Goal: Task Accomplishment & Management: Manage account settings

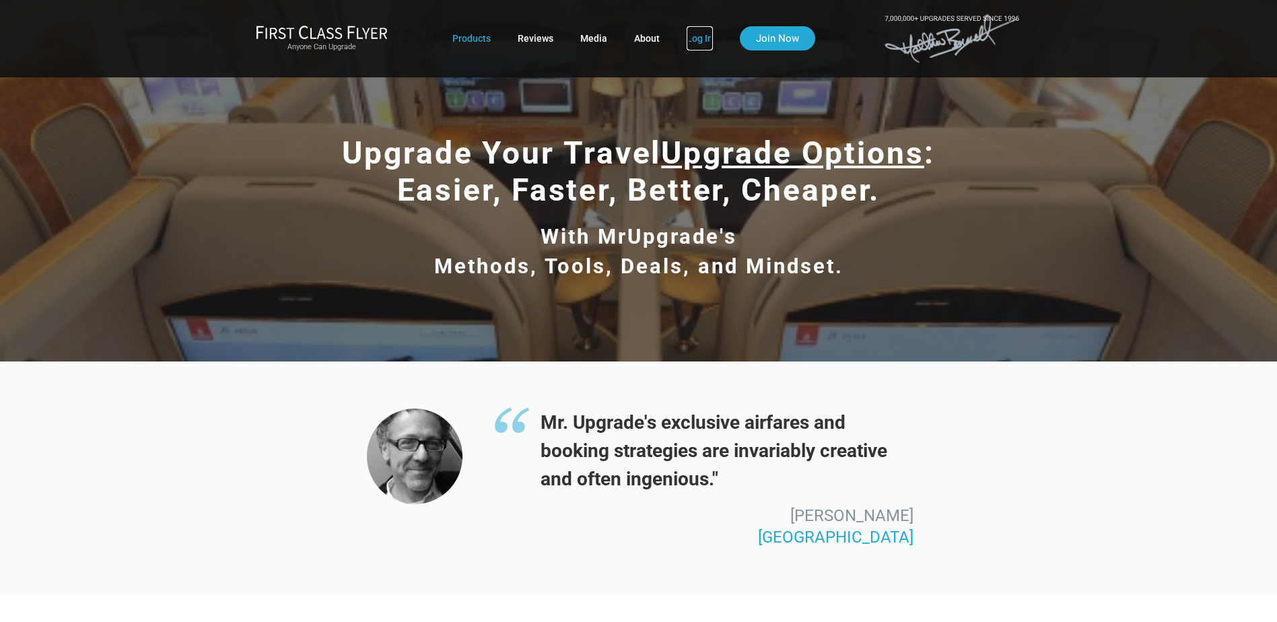
click at [699, 36] on link "Log In" at bounding box center [700, 38] width 26 height 24
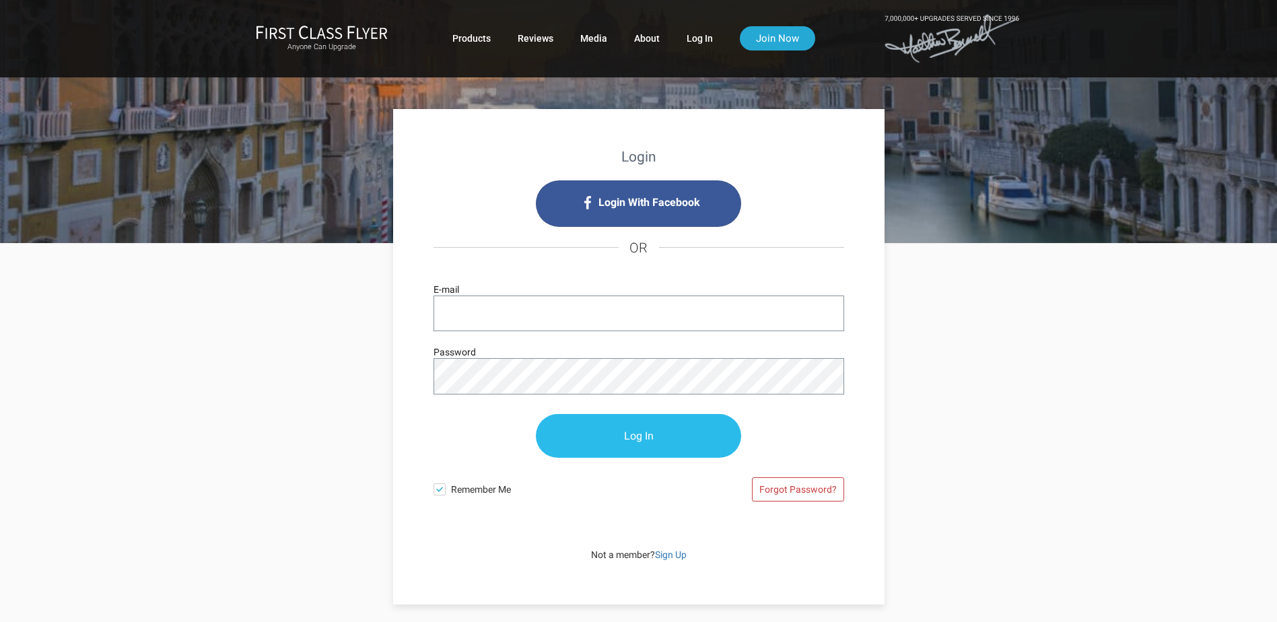
type input "[EMAIL_ADDRESS][DOMAIN_NAME]"
click at [643, 435] on input "Log In" at bounding box center [638, 437] width 205 height 44
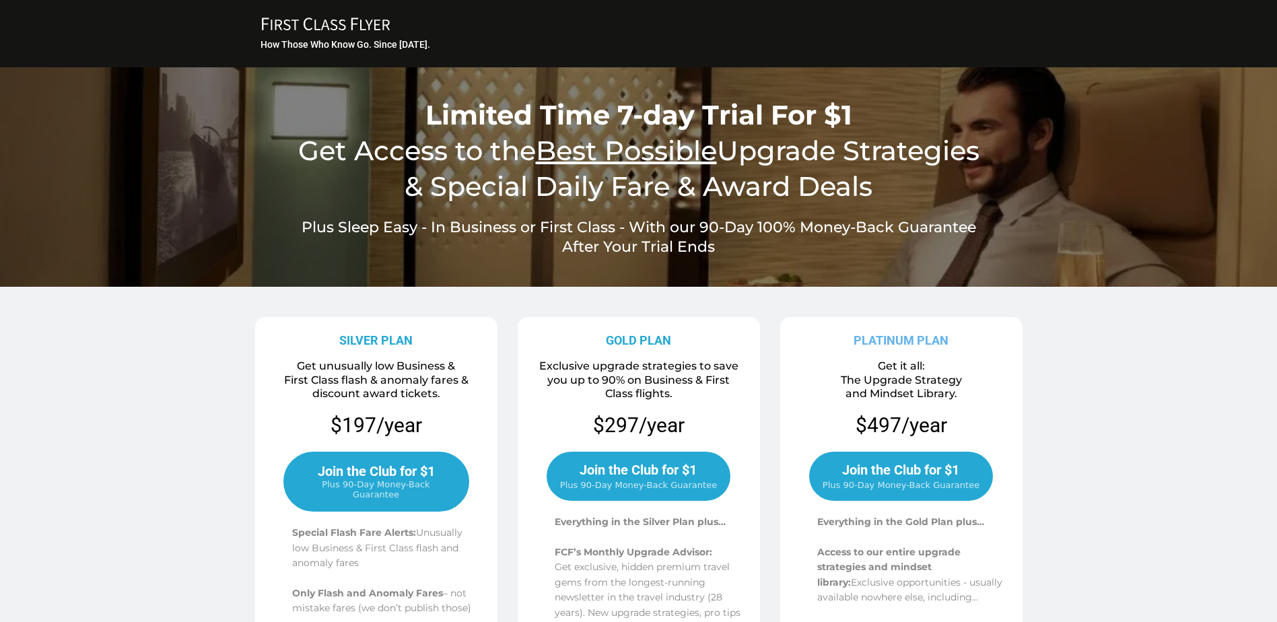
click at [374, 477] on span "Join the Club for $1" at bounding box center [376, 471] width 117 height 16
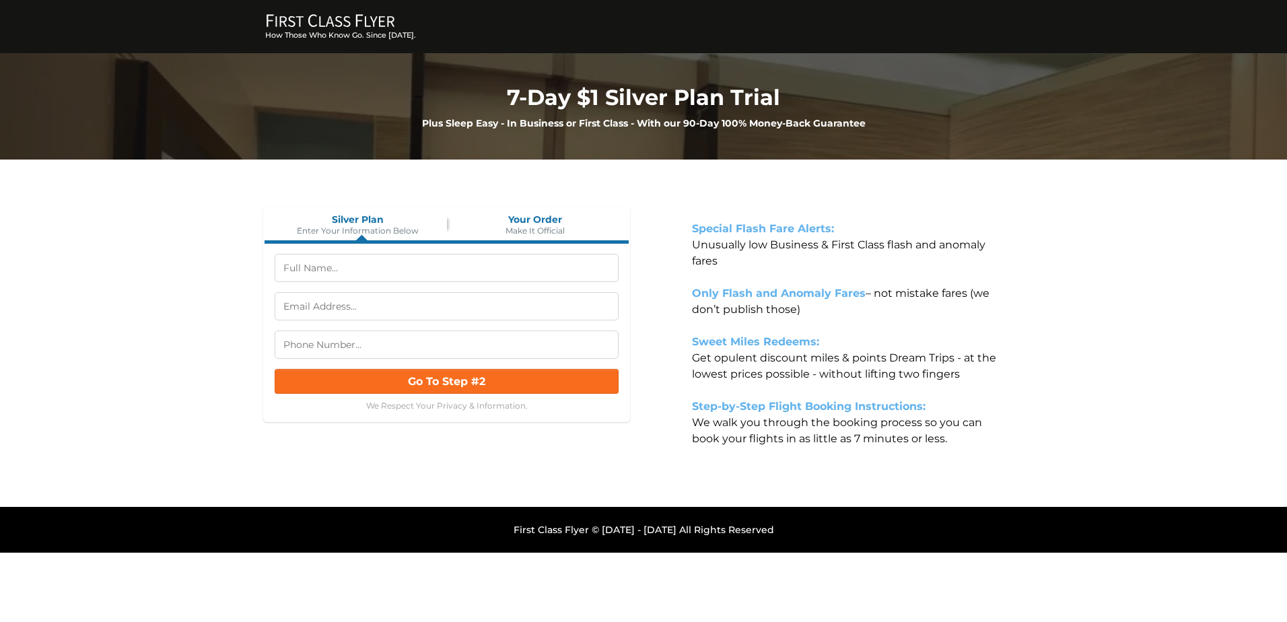
click at [378, 268] on input "text" at bounding box center [447, 268] width 344 height 28
type input "Dr Timothy Bayley,DO, PhD, CMPP"
type input "(203) 918-7050"
drag, startPoint x: 298, startPoint y: 267, endPoint x: 258, endPoint y: 267, distance: 39.7
click at [258, 267] on div "Silver Plan Enter Your Information Below Your Order Make It Official Dr Timothy…" at bounding box center [447, 342] width 394 height 283
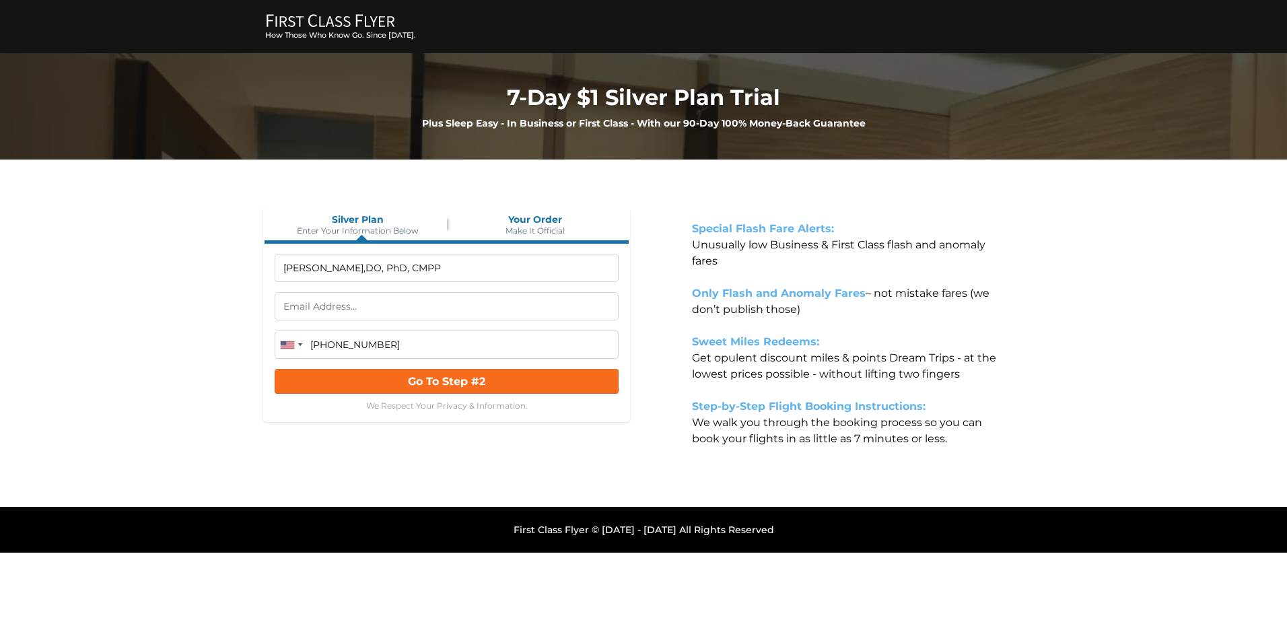
click at [462, 266] on input "Timothy Bayley,DO, PhD, CMPP" at bounding box center [447, 268] width 344 height 28
type input "Timothy M Bayley"
click at [421, 306] on input "text" at bounding box center [447, 306] width 344 height 28
type input "timothybayley@yahoo.com"
click at [513, 382] on button "Go To Step #2" at bounding box center [447, 380] width 344 height 25
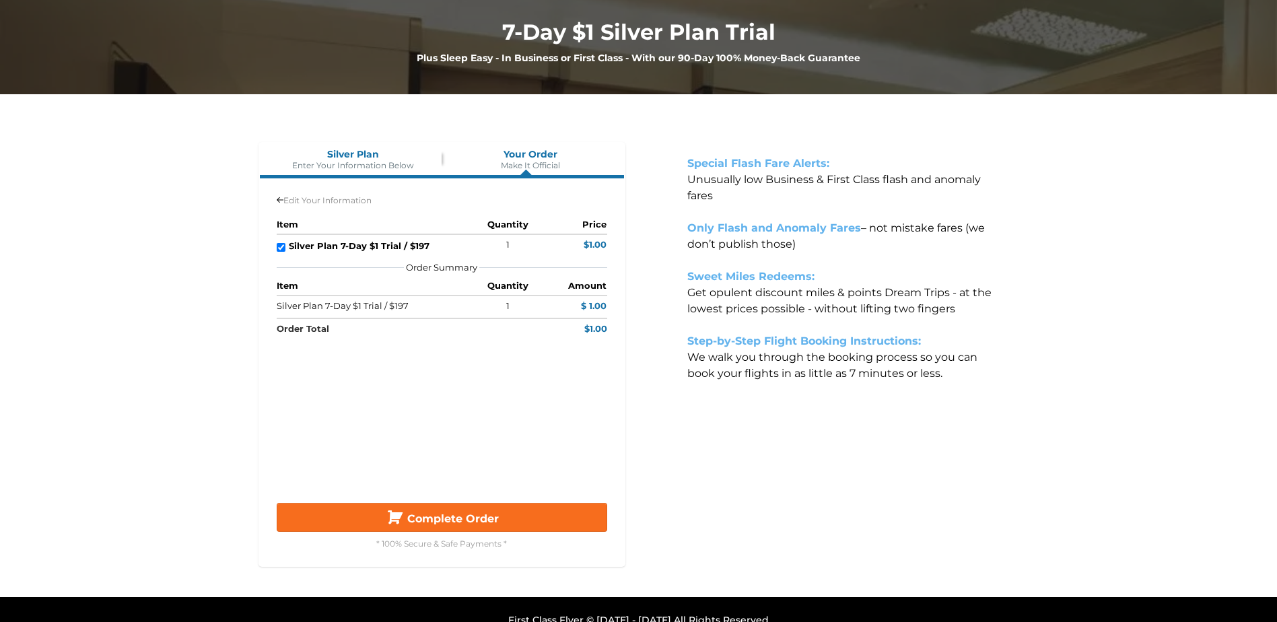
scroll to position [67, 0]
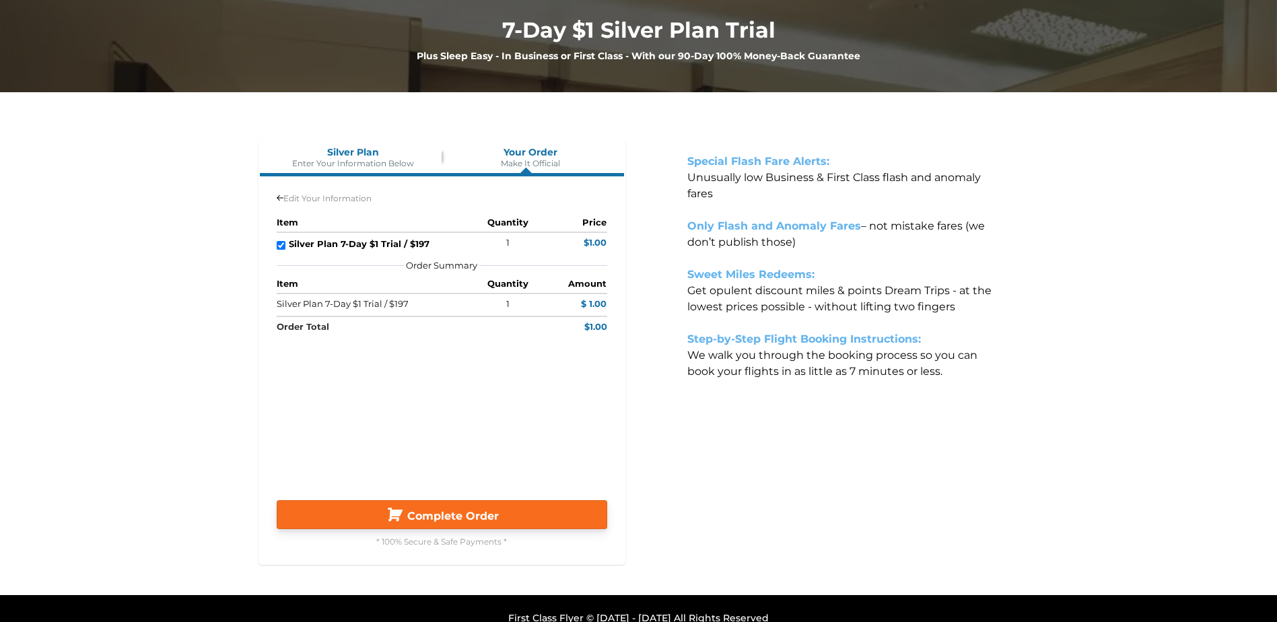
click at [457, 508] on button "Complete Order" at bounding box center [442, 514] width 330 height 29
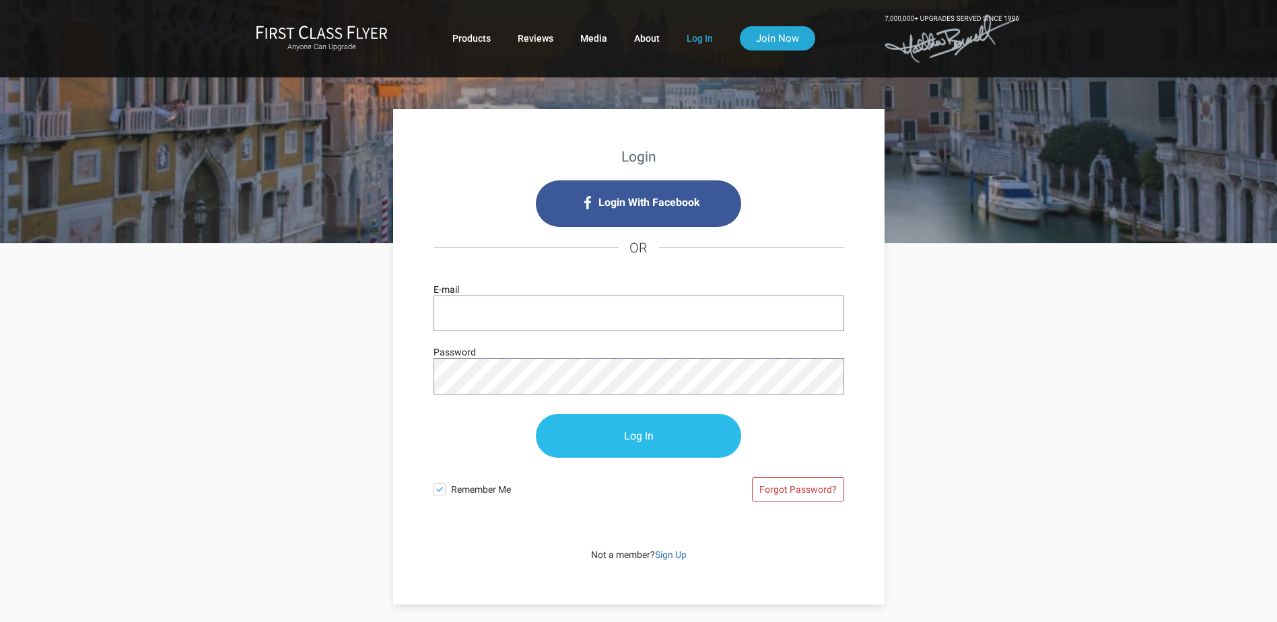
type input "[EMAIL_ADDRESS][DOMAIN_NAME]"
click at [627, 433] on input "Log In" at bounding box center [638, 437] width 205 height 44
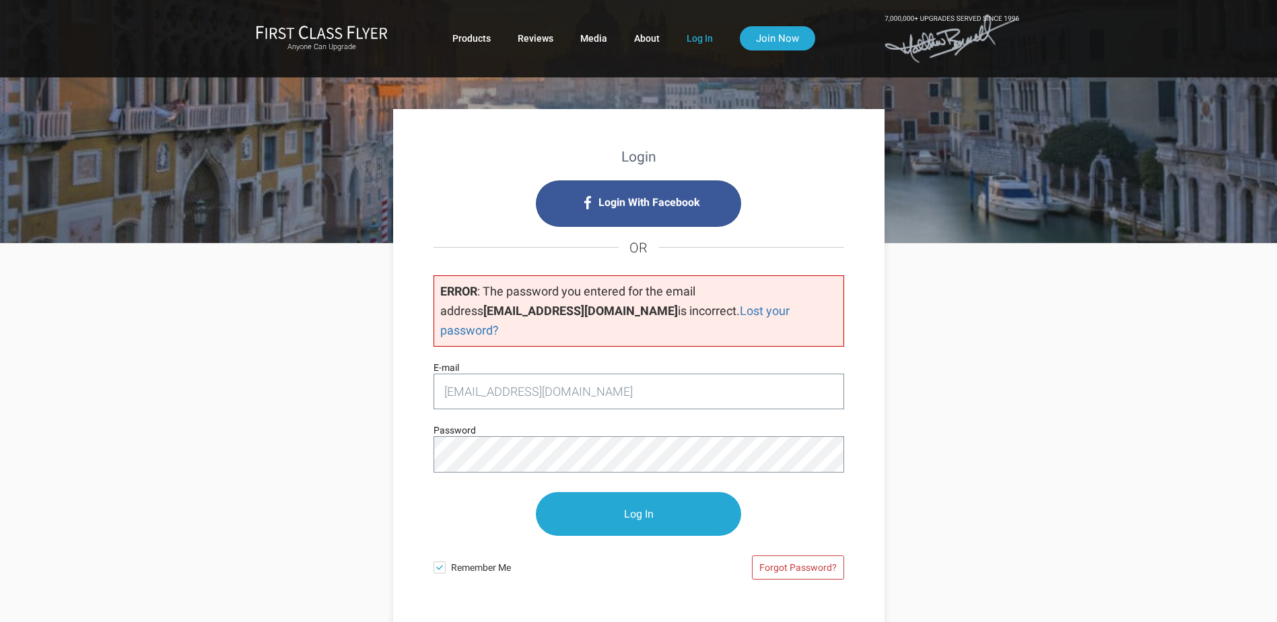
click at [402, 425] on div "Login Login With Facebook OR ERROR : The password you entered for the email add…" at bounding box center [638, 396] width 491 height 574
click at [1033, 412] on div "Login Login With Facebook OR ERROR : The password you entered for the email add…" at bounding box center [638, 496] width 1277 height 507
click at [676, 493] on input "Log In" at bounding box center [638, 515] width 205 height 44
click at [692, 36] on link "Log In" at bounding box center [700, 38] width 26 height 24
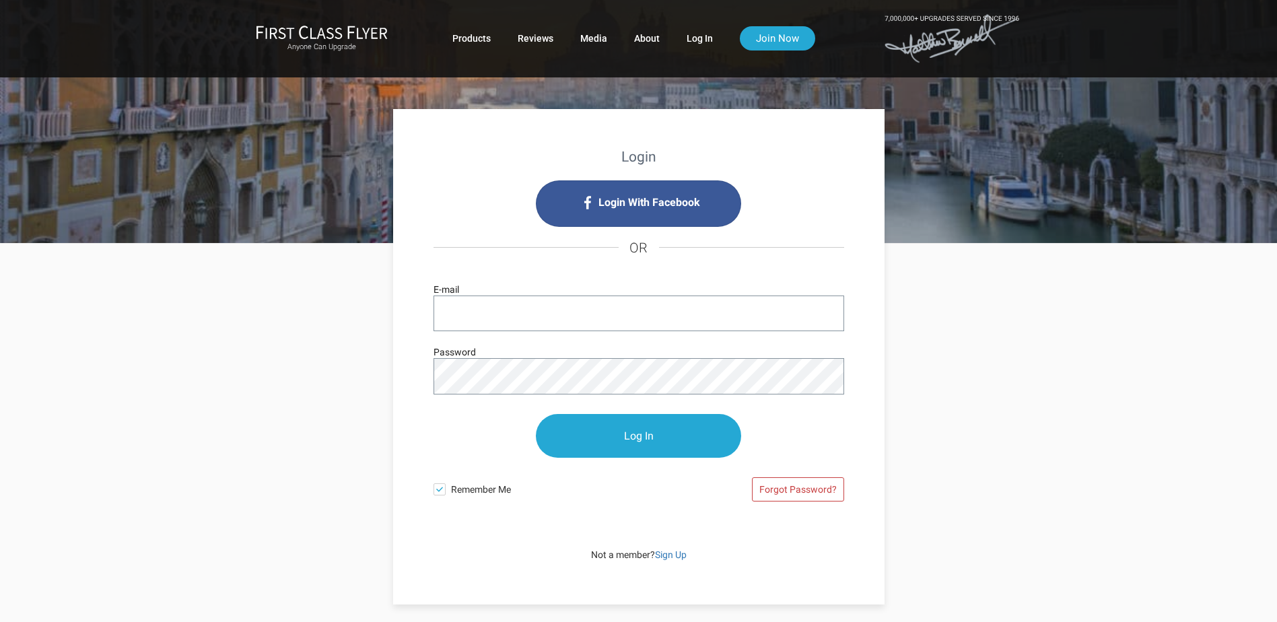
type input "[EMAIL_ADDRESS][DOMAIN_NAME]"
click at [404, 371] on div "Login Login With Facebook OR [EMAIL_ADDRESS][DOMAIN_NAME] E-mail Password Log I…" at bounding box center [638, 356] width 491 height 495
click at [820, 419] on p "Log In" at bounding box center [638, 435] width 411 height 71
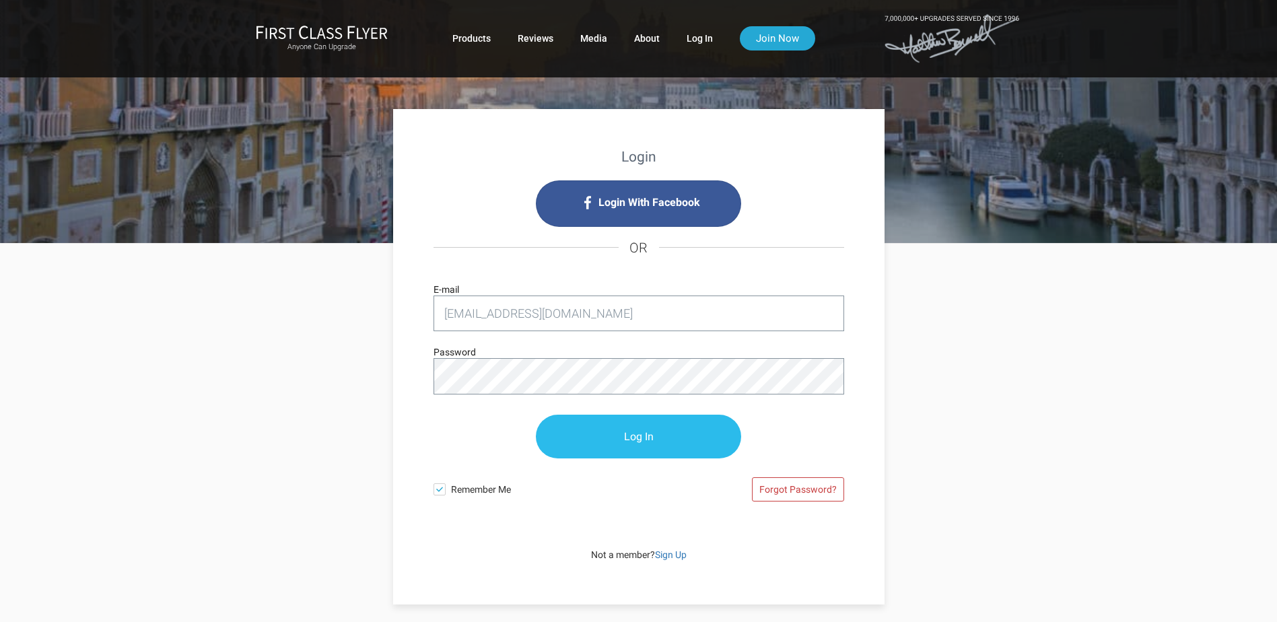
click at [643, 447] on input "Log In" at bounding box center [638, 437] width 205 height 44
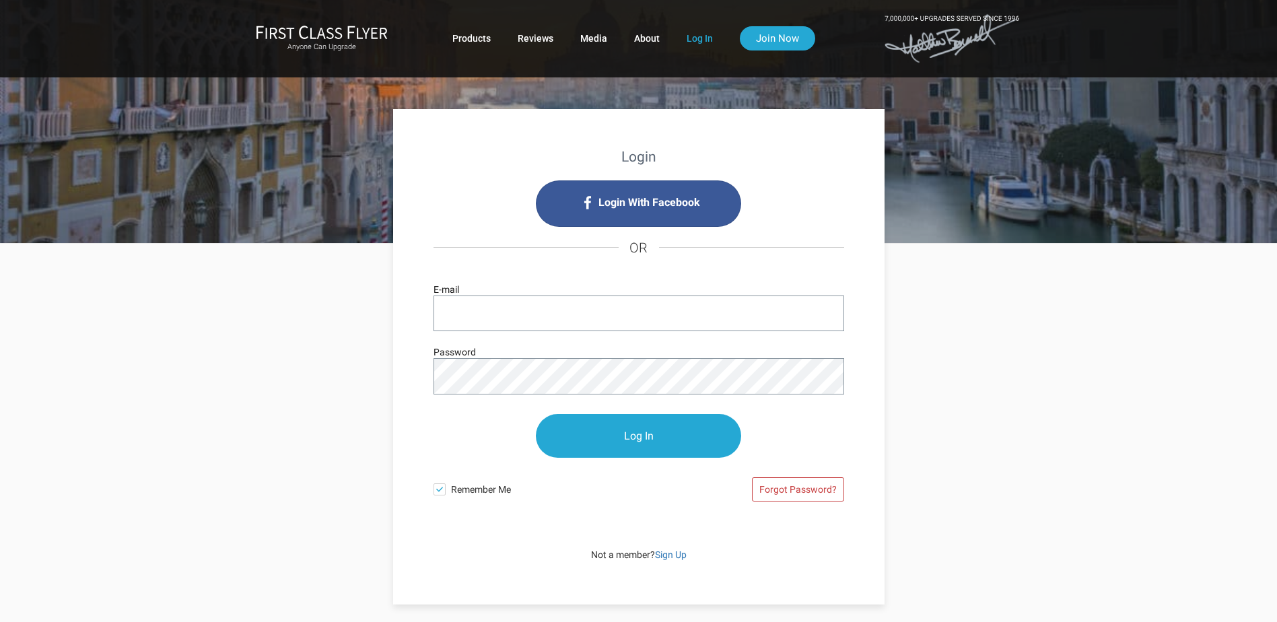
type input "[EMAIL_ADDRESS][DOMAIN_NAME]"
click at [862, 356] on div "Login Login With Facebook OR timothybayley@yahoo.com E-mail Password Log In Rem…" at bounding box center [638, 356] width 491 height 495
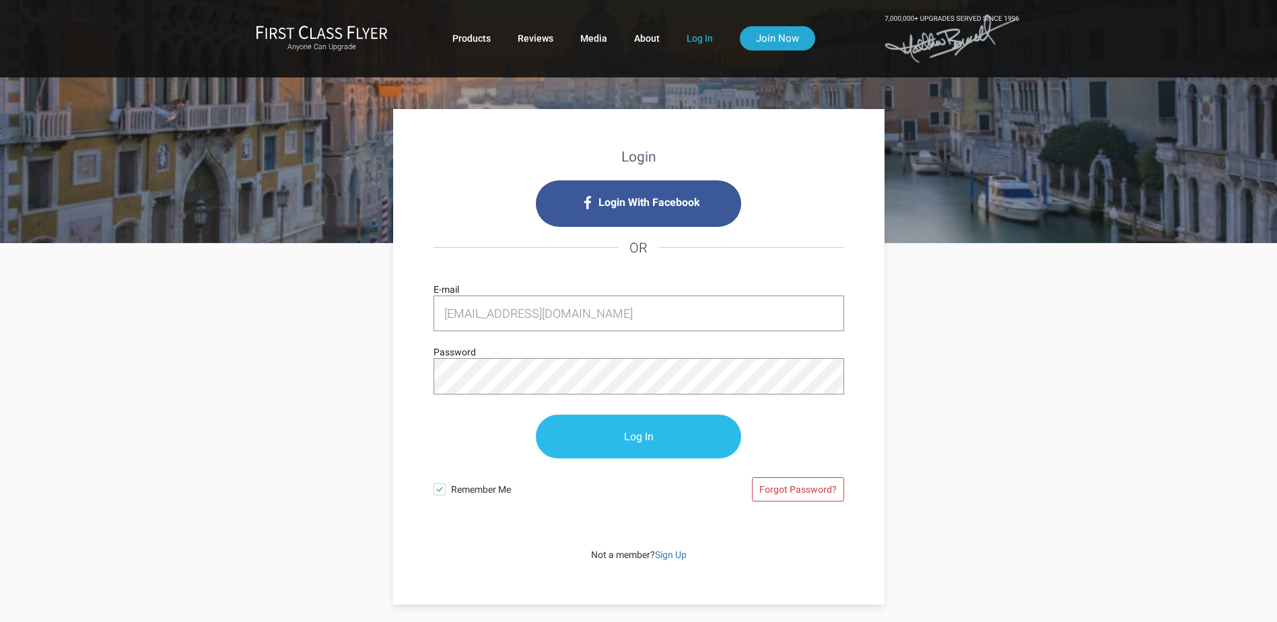
click at [634, 445] on input "Log In" at bounding box center [638, 437] width 205 height 44
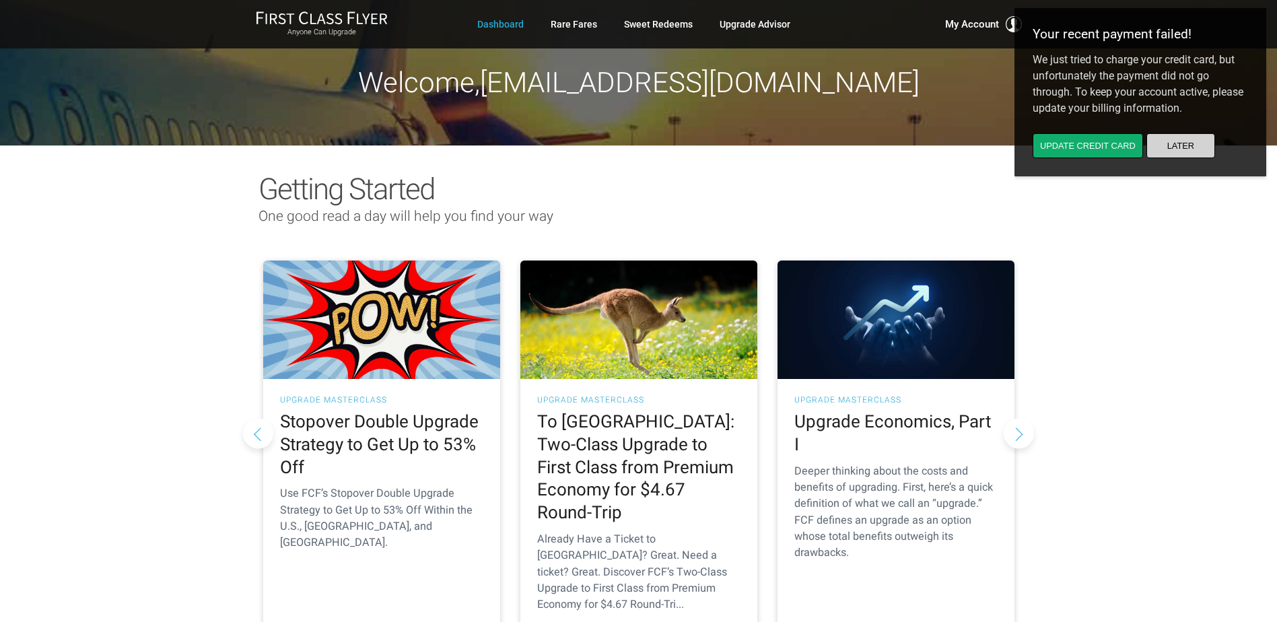
click at [1173, 148] on button "Later" at bounding box center [1180, 145] width 69 height 25
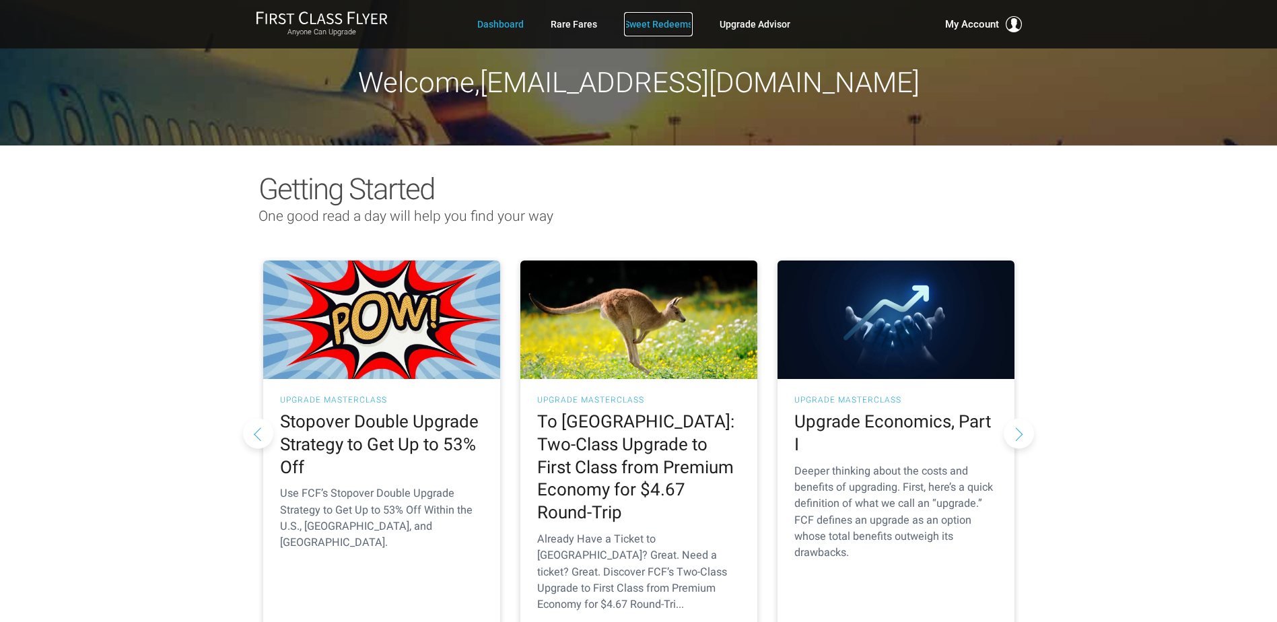
click at [649, 28] on link "Sweet Redeems" at bounding box center [658, 24] width 69 height 24
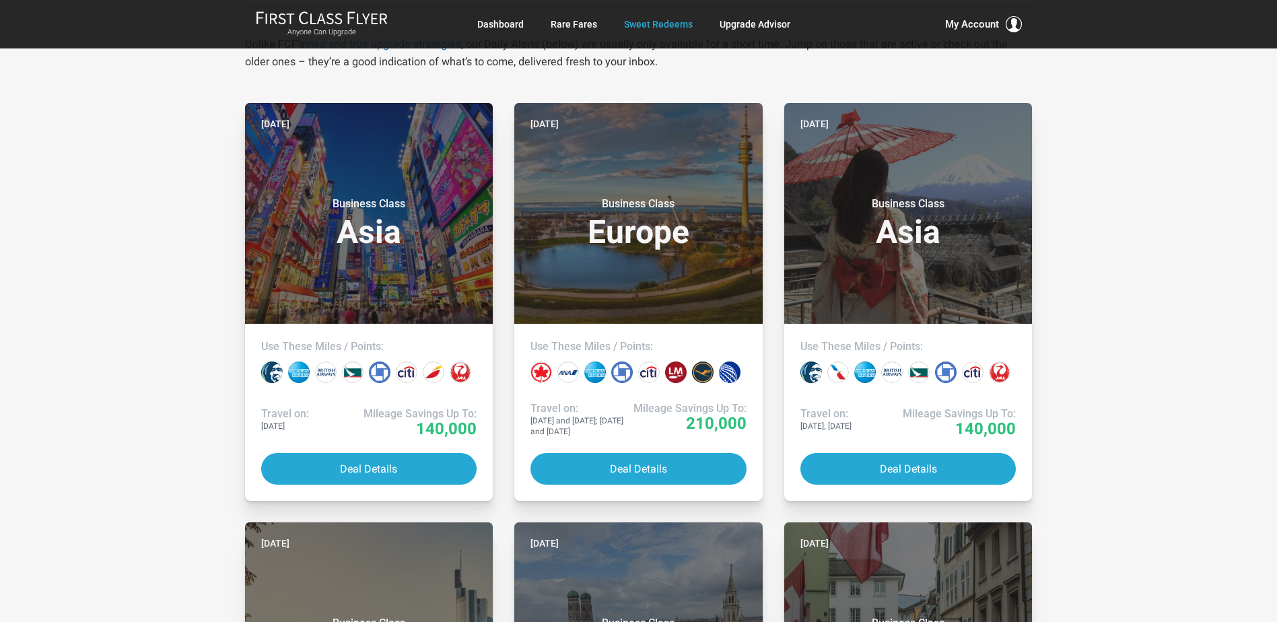
scroll to position [209, 0]
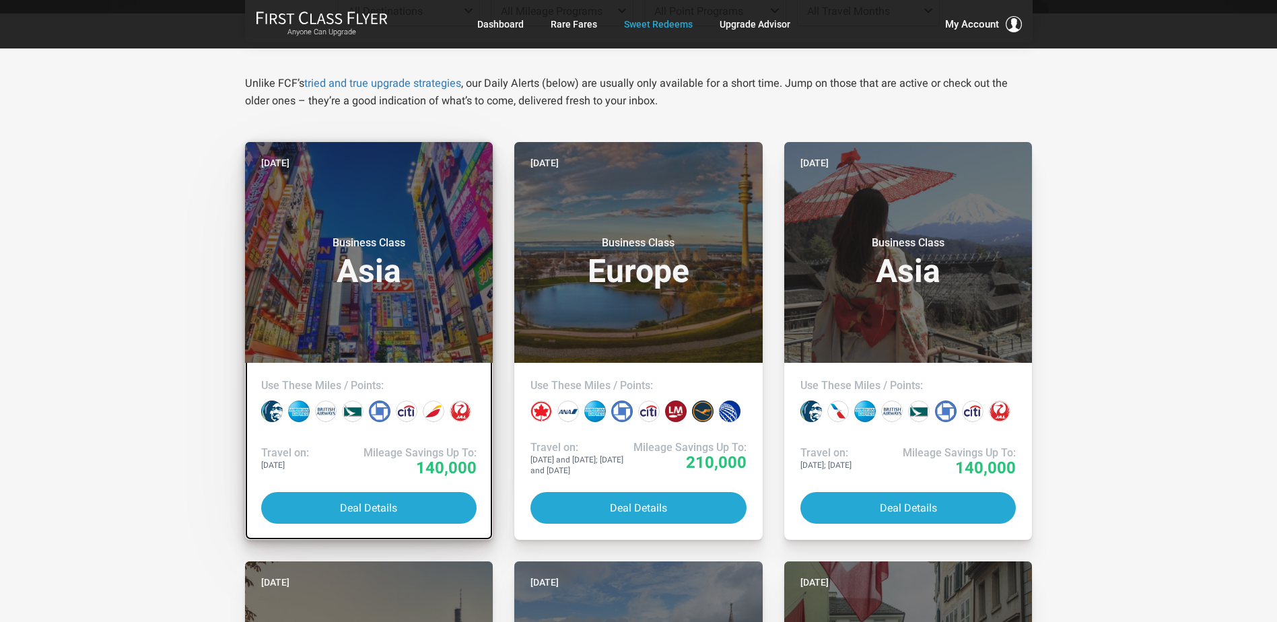
click at [346, 276] on h3 "Business Class Asia" at bounding box center [369, 261] width 216 height 51
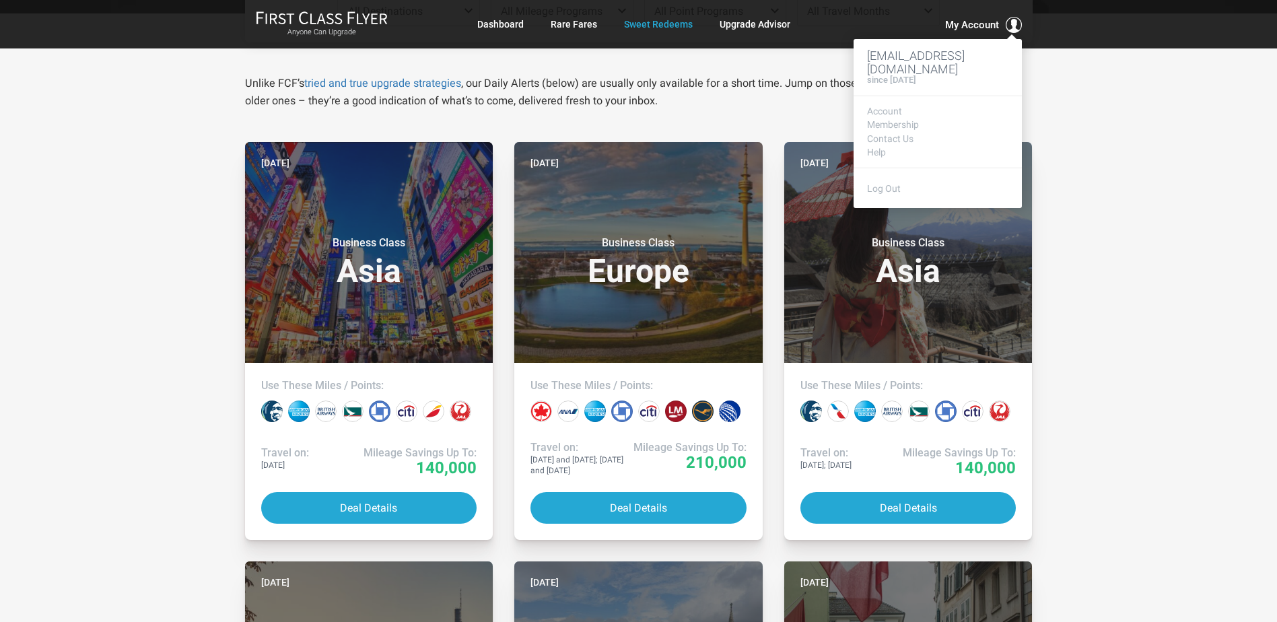
click at [971, 24] on span "My Account" at bounding box center [972, 25] width 54 height 16
click at [876, 114] on link "Account" at bounding box center [937, 111] width 141 height 10
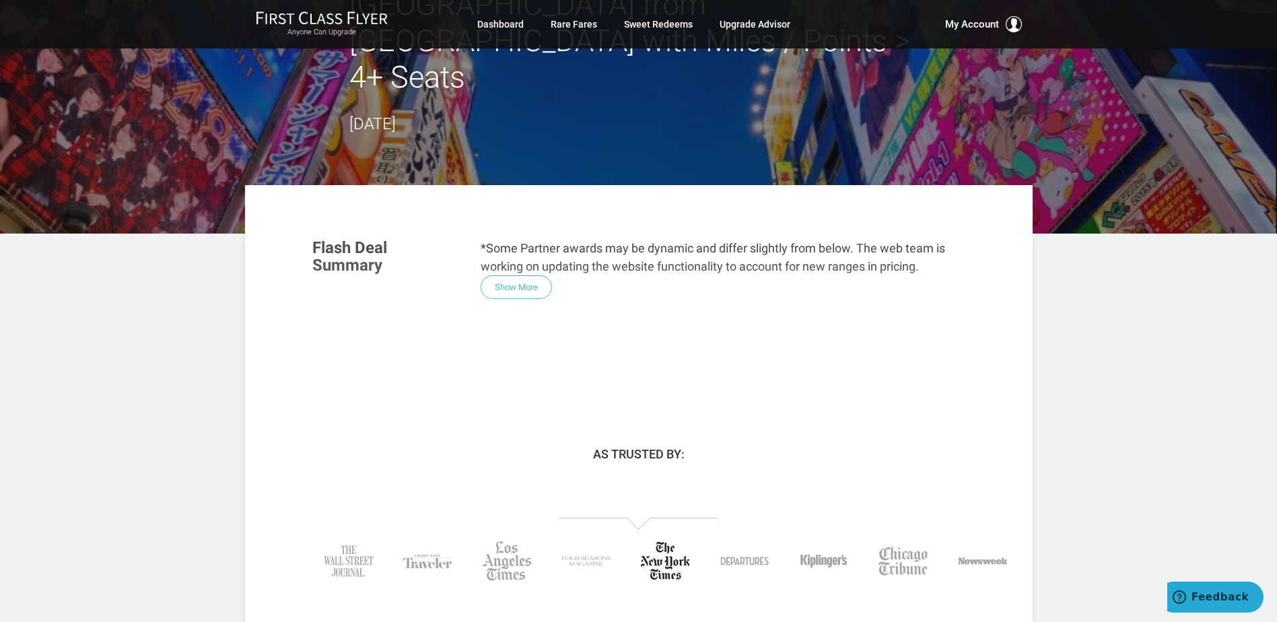
scroll to position [153, 0]
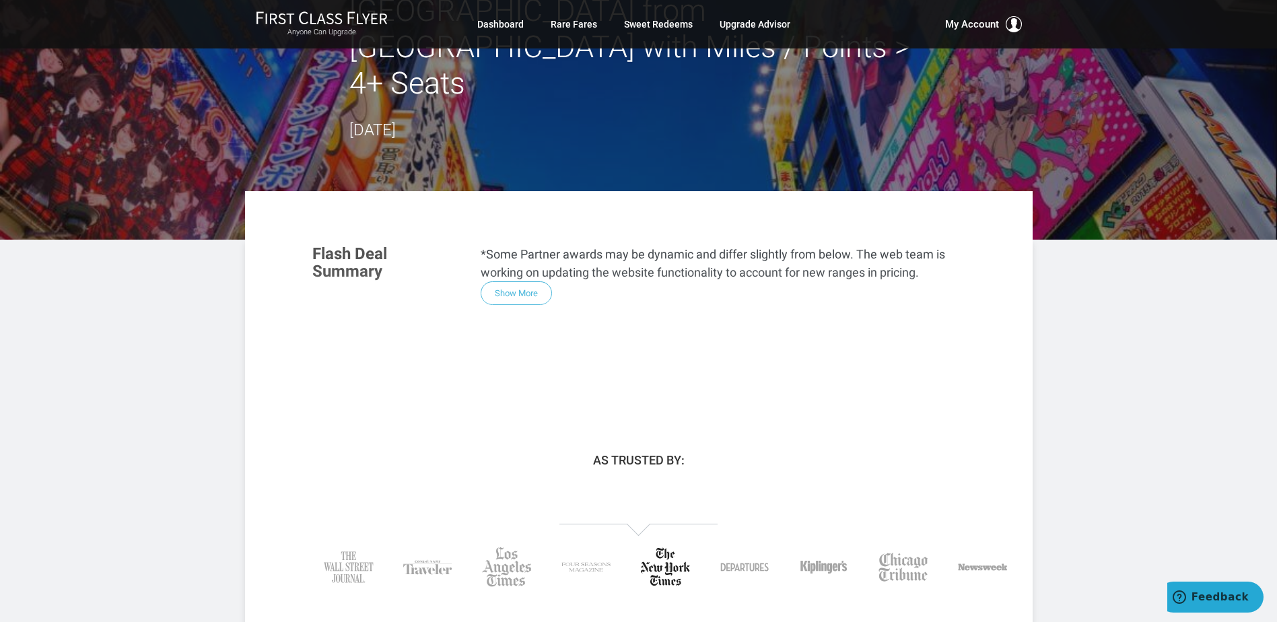
click at [514, 232] on div "Flash Deal Summary *Some Partner awards may be dynamic and differ slightly from…" at bounding box center [639, 316] width 680 height 168
click at [516, 232] on div "Flash Deal Summary *Some Partner awards may be dynamic and differ slightly from…" at bounding box center [639, 316] width 680 height 168
click at [643, 25] on link "Sweet Redeems" at bounding box center [658, 24] width 69 height 24
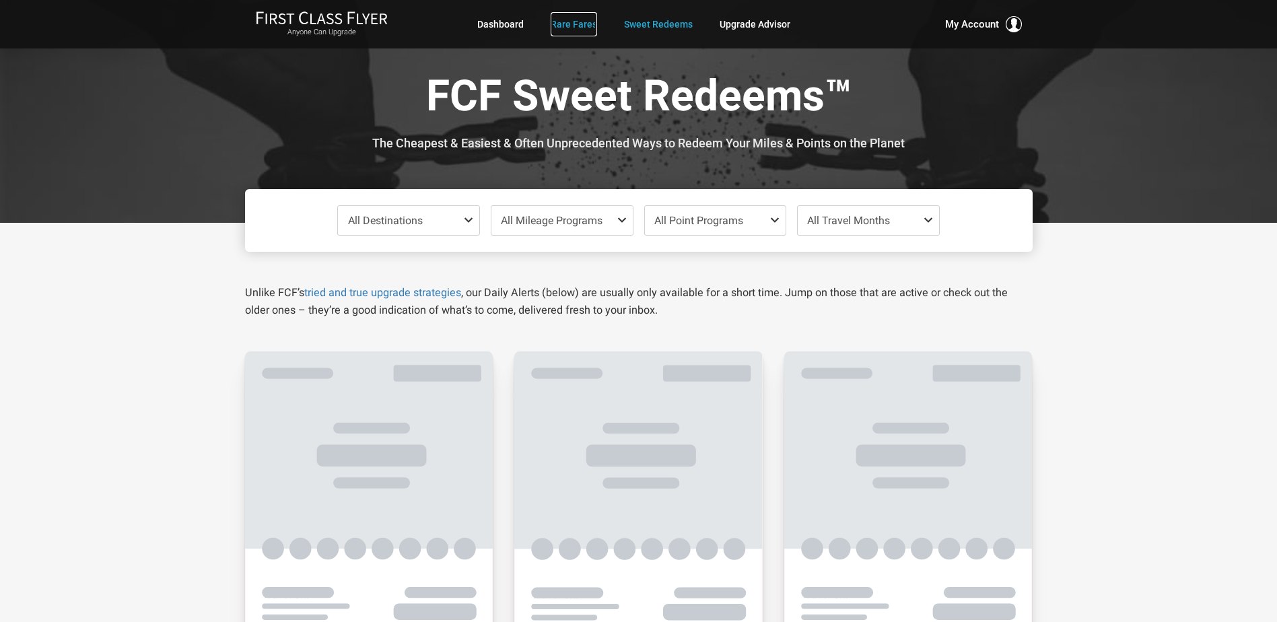
click at [571, 28] on link "Rare Fares" at bounding box center [574, 24] width 46 height 24
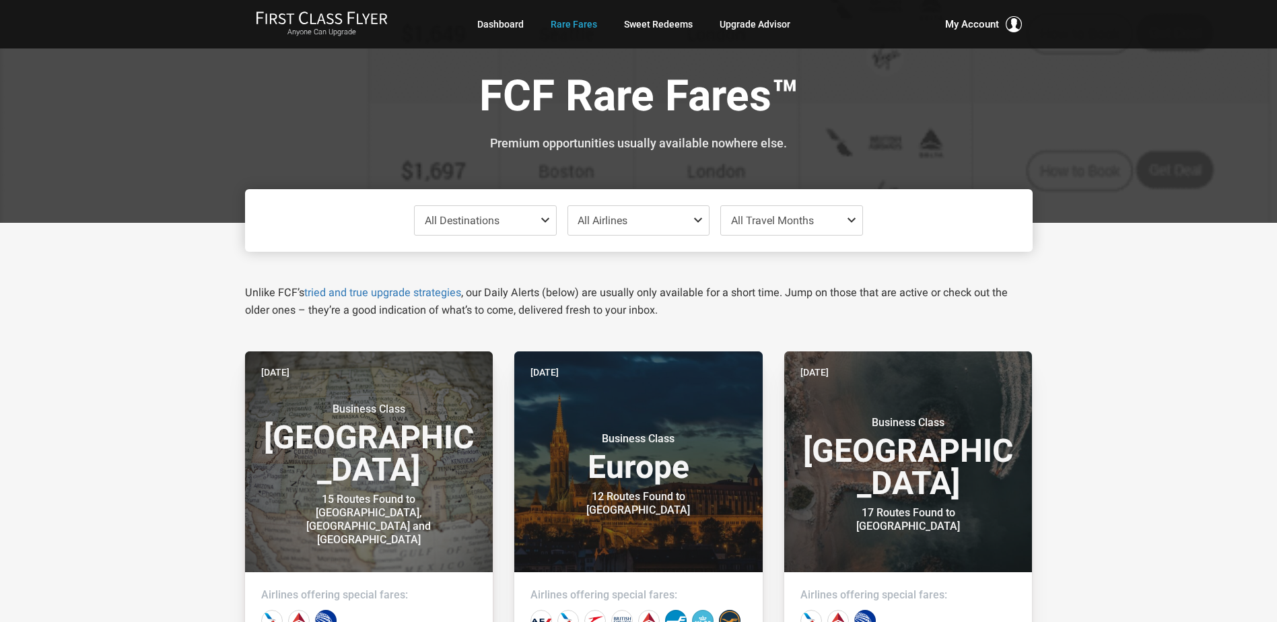
click at [545, 220] on span at bounding box center [548, 220] width 16 height 11
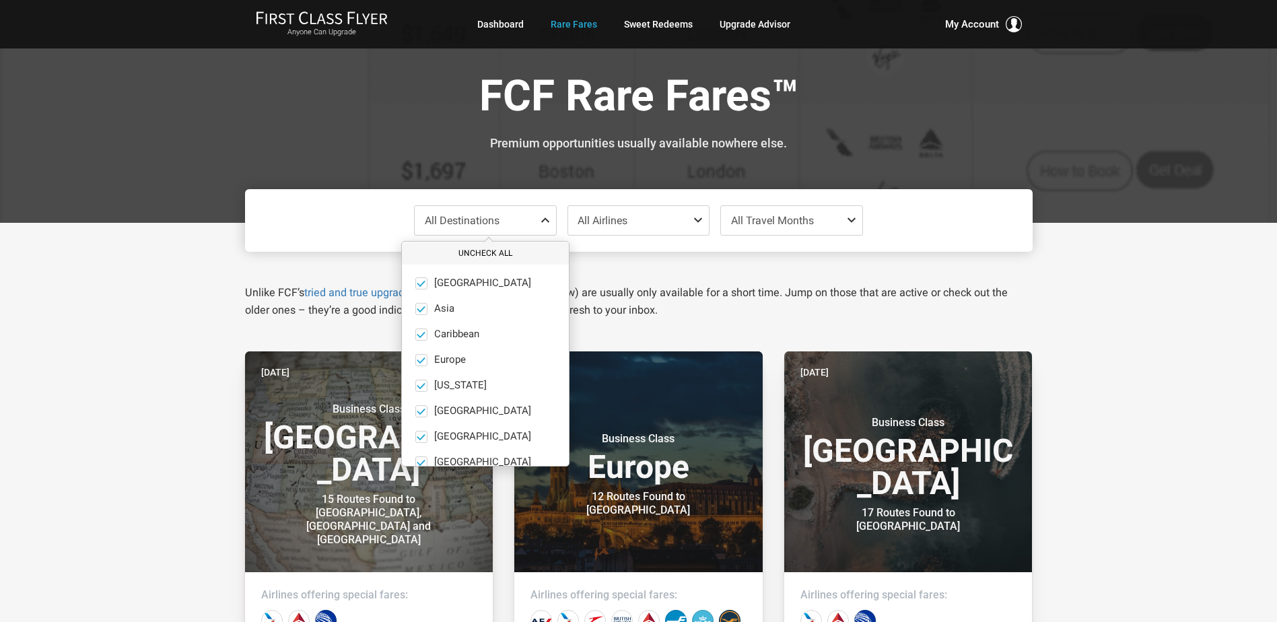
click at [489, 250] on button "Uncheck All" at bounding box center [485, 253] width 167 height 22
click at [444, 318] on span "Europe" at bounding box center [450, 322] width 32 height 12
click at [0, 0] on input "Europe only" at bounding box center [0, 0] width 0 height 0
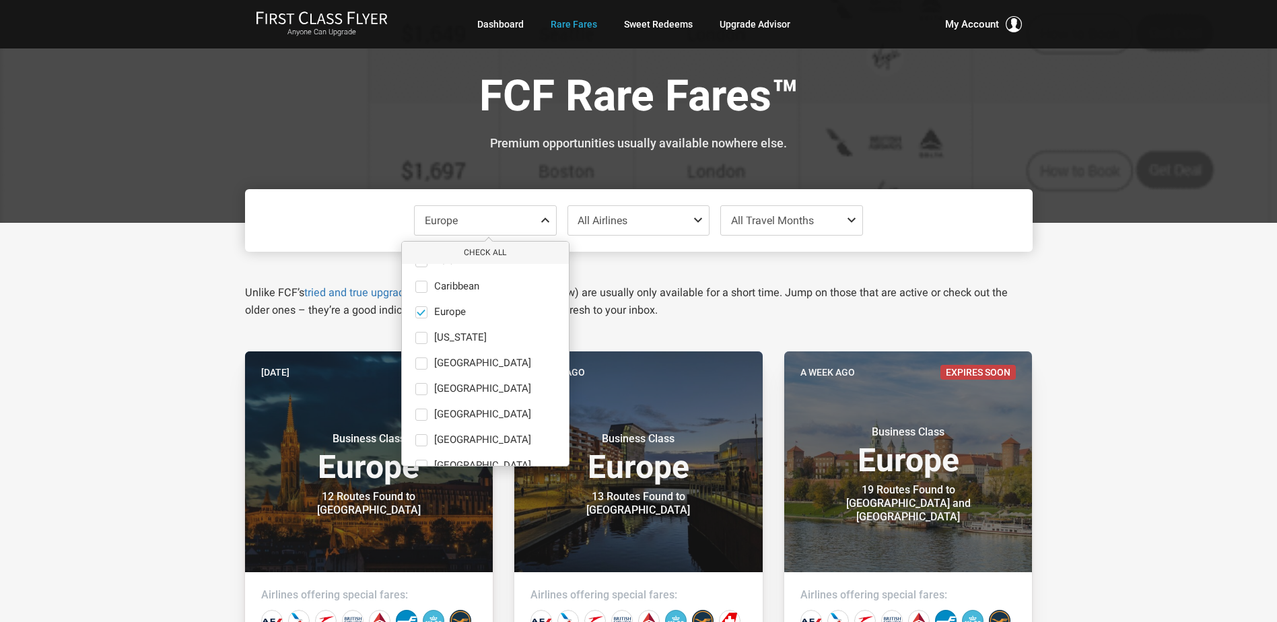
scroll to position [93, 0]
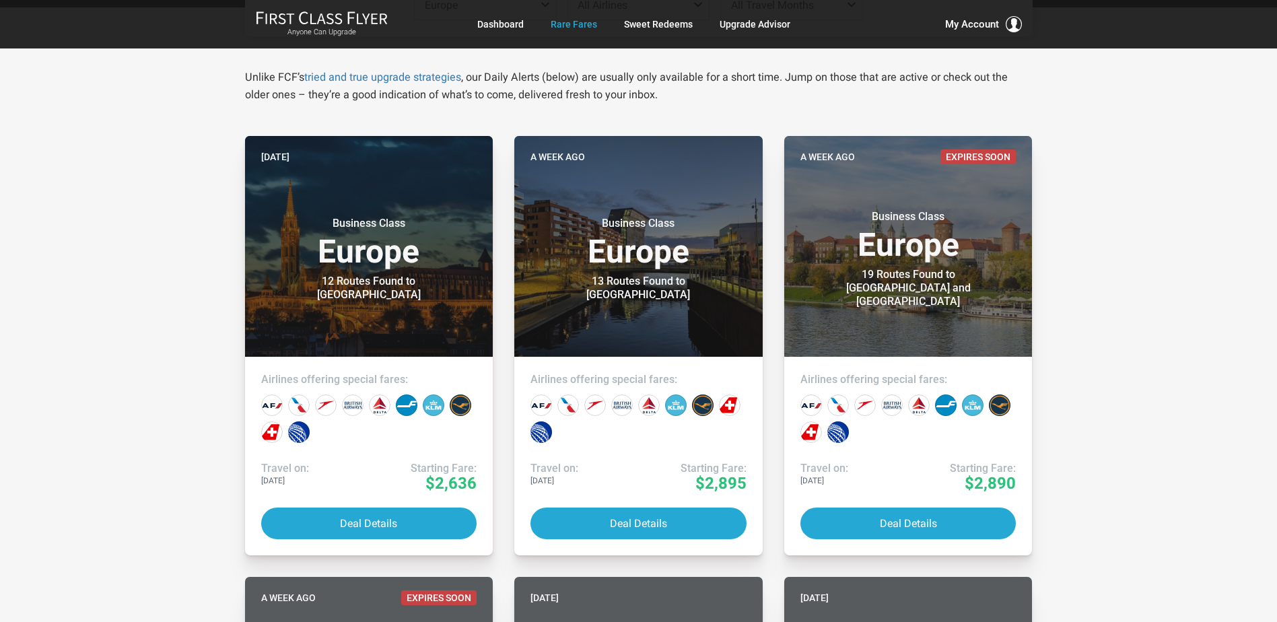
scroll to position [0, 0]
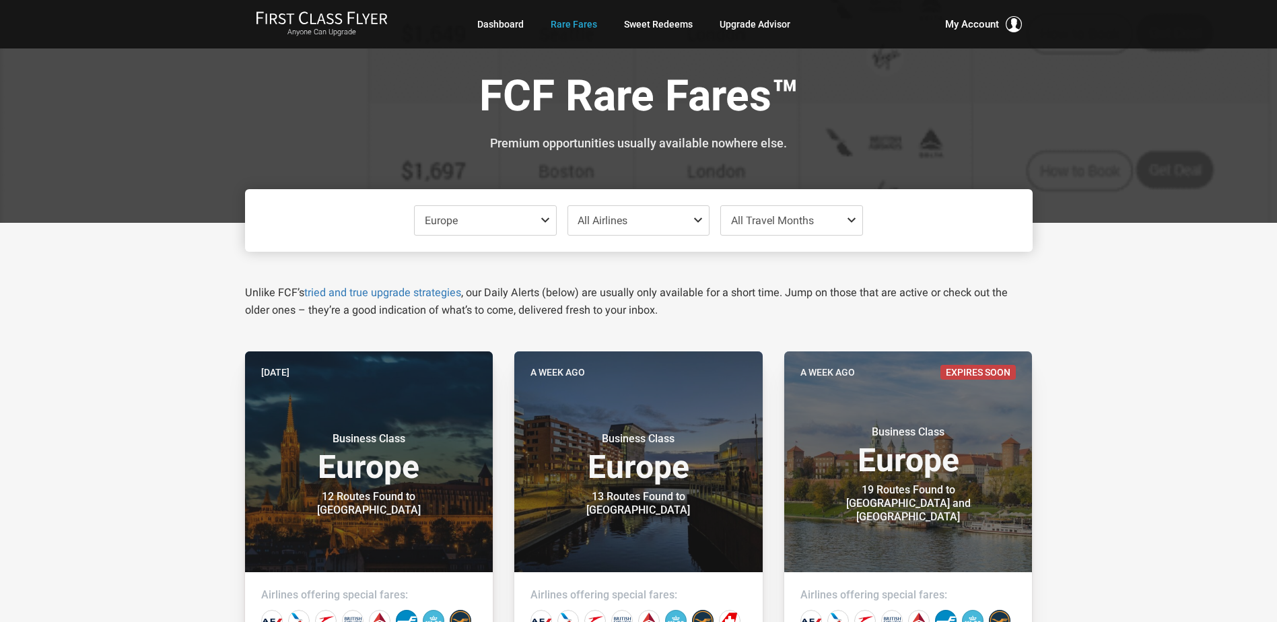
click at [545, 222] on span at bounding box center [548, 220] width 16 height 11
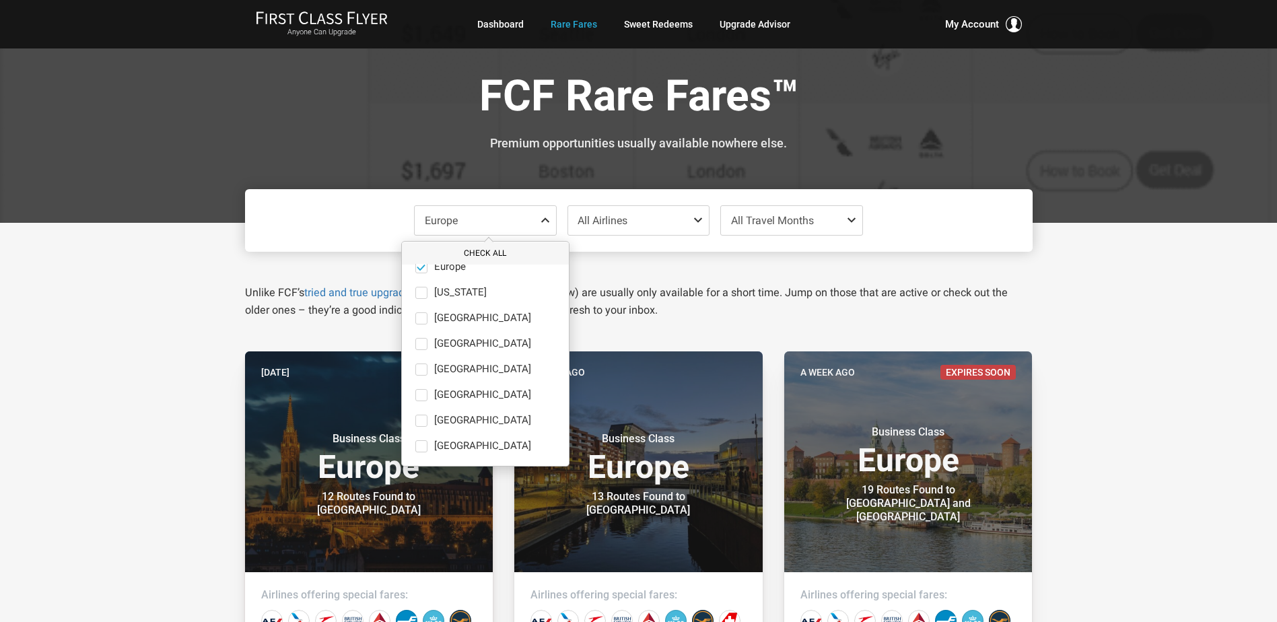
click at [479, 251] on button "Check All" at bounding box center [485, 253] width 167 height 22
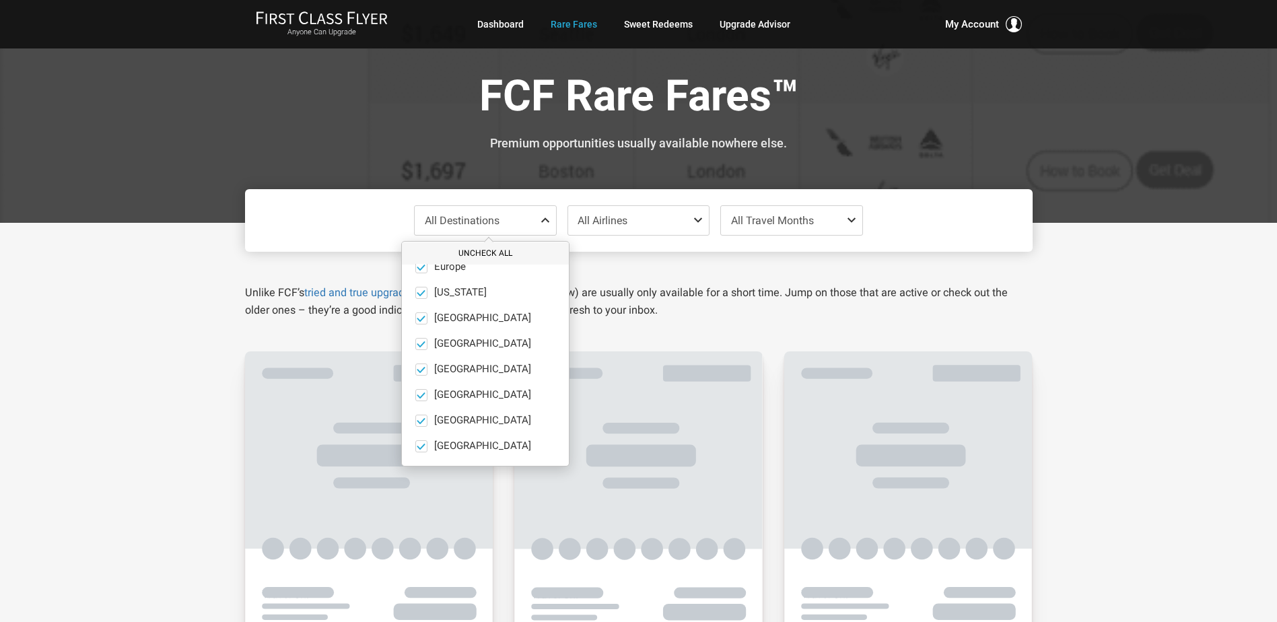
click at [477, 253] on button "Uncheck All" at bounding box center [485, 253] width 167 height 22
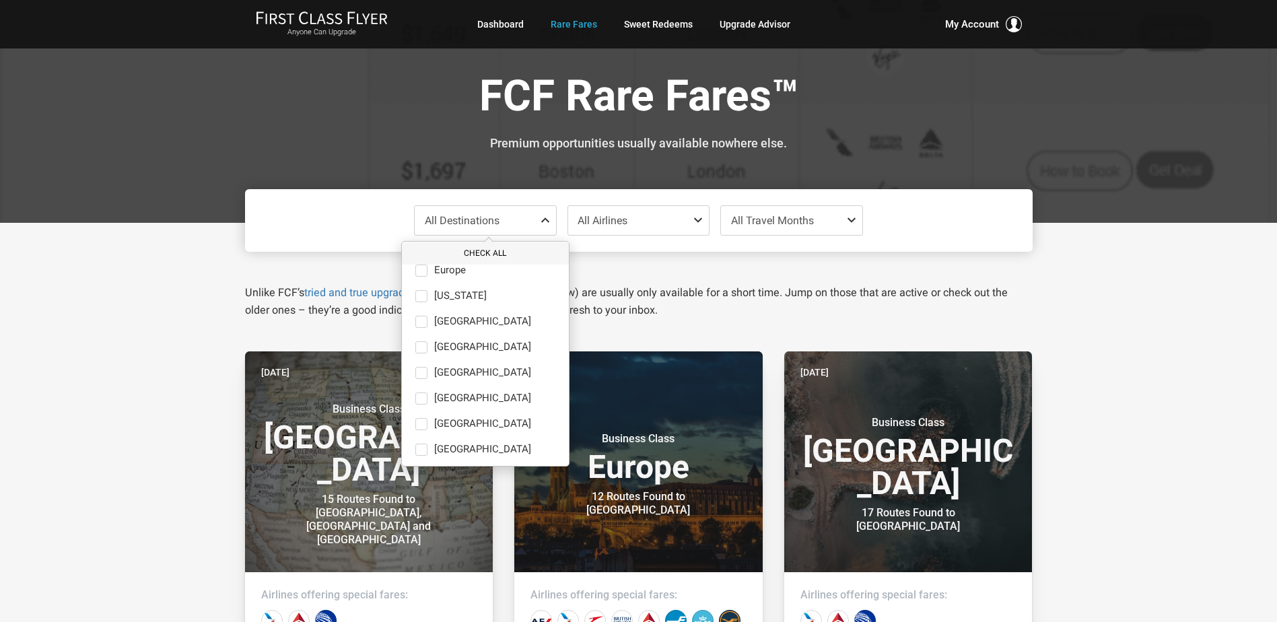
scroll to position [91, 0]
click at [417, 371] on span at bounding box center [421, 371] width 12 height 12
click at [0, 0] on input "Middle East only" at bounding box center [0, 0] width 0 height 0
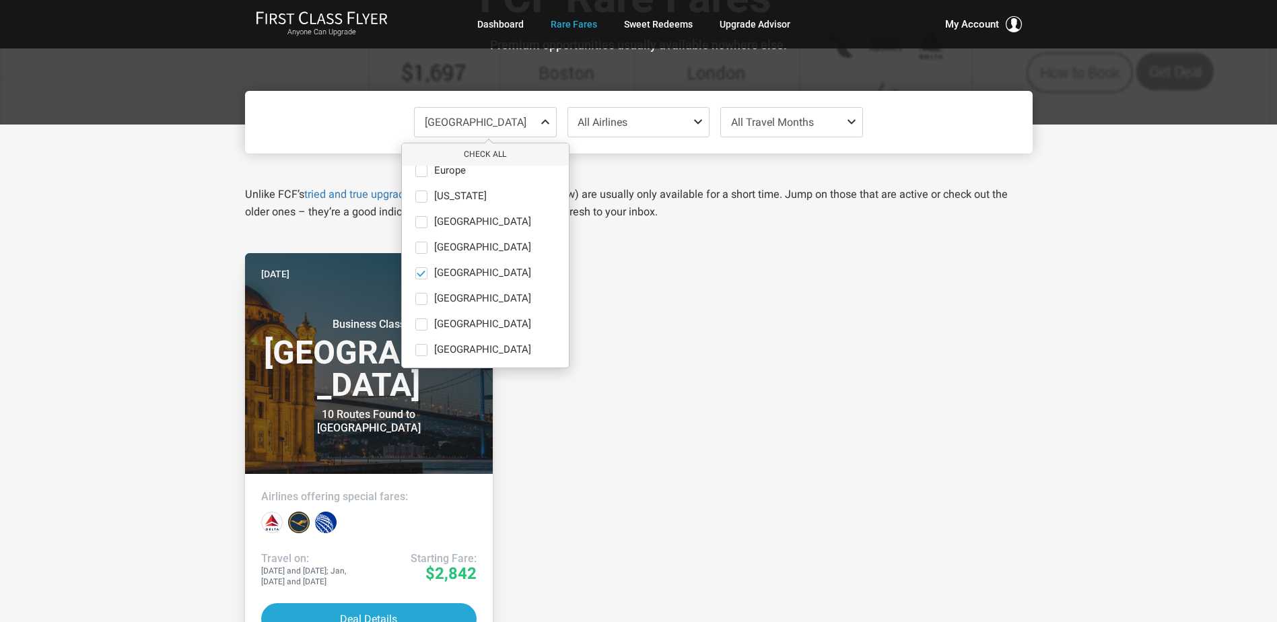
scroll to position [0, 0]
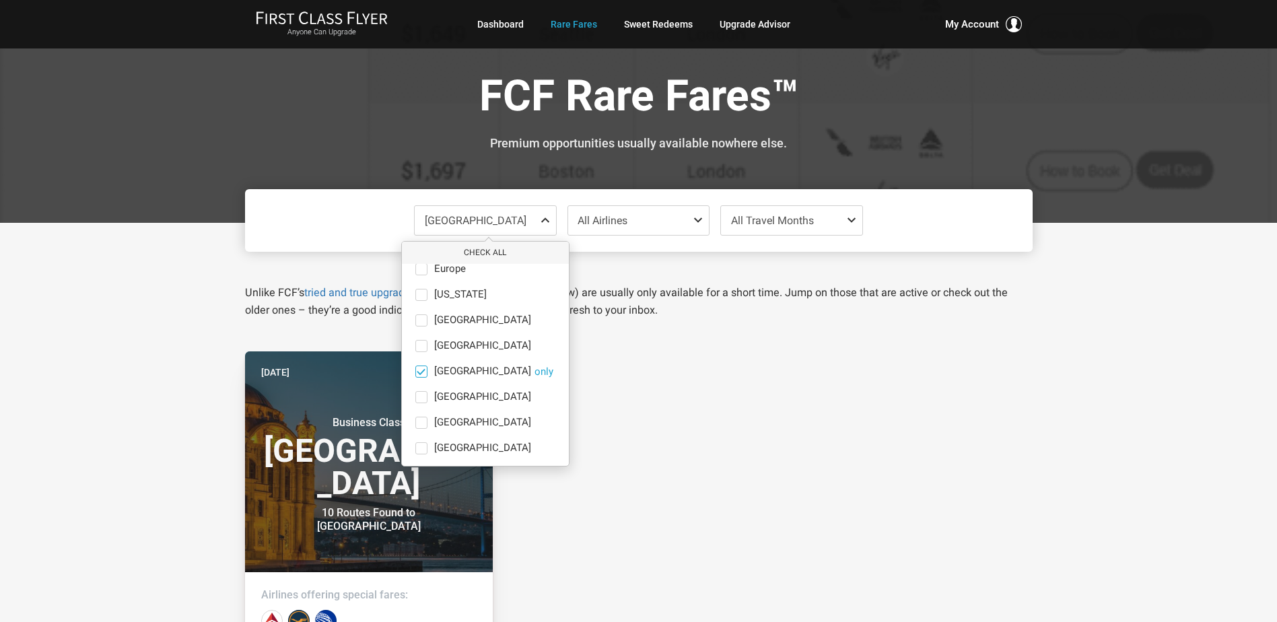
click at [423, 367] on span at bounding box center [421, 371] width 10 height 10
click at [0, 0] on input "Middle East only" at bounding box center [0, 0] width 0 height 0
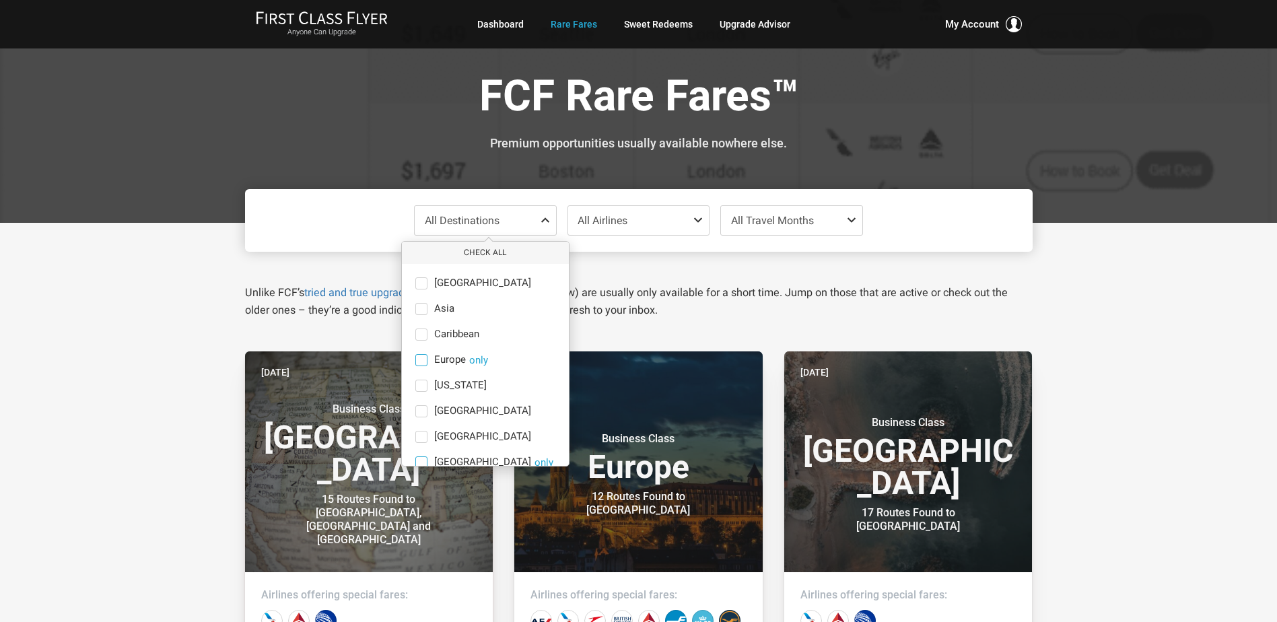
click at [437, 361] on span "Europe" at bounding box center [450, 360] width 32 height 12
click at [0, 0] on input "Europe only" at bounding box center [0, 0] width 0 height 0
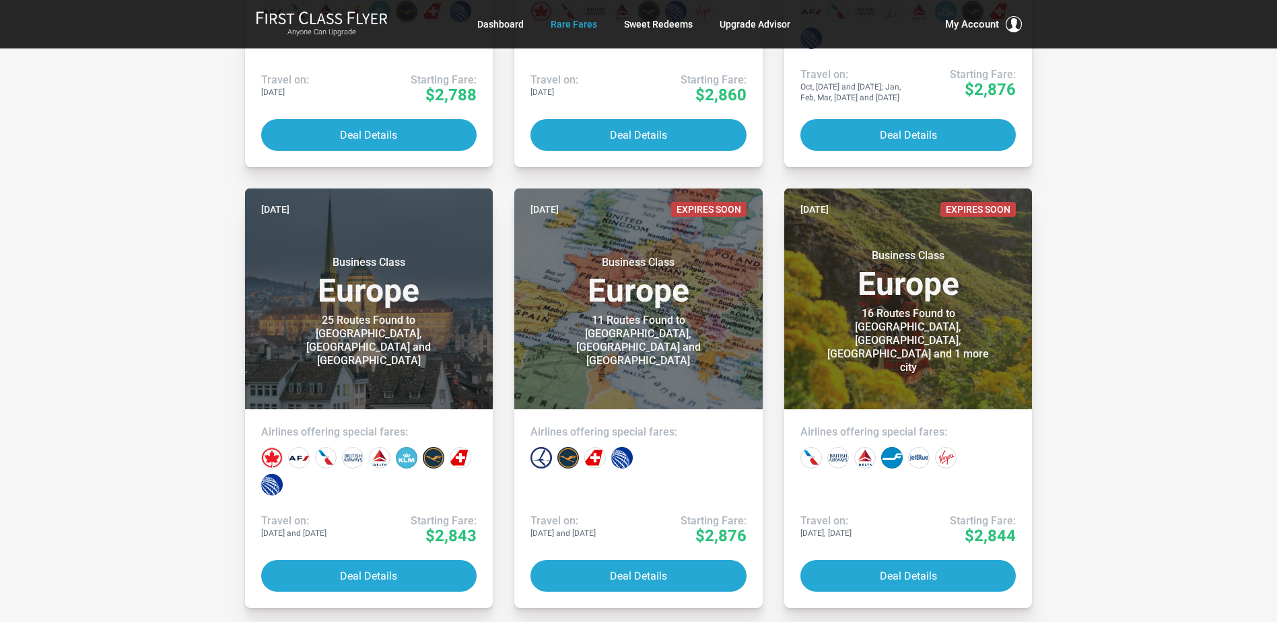
scroll to position [1059, 0]
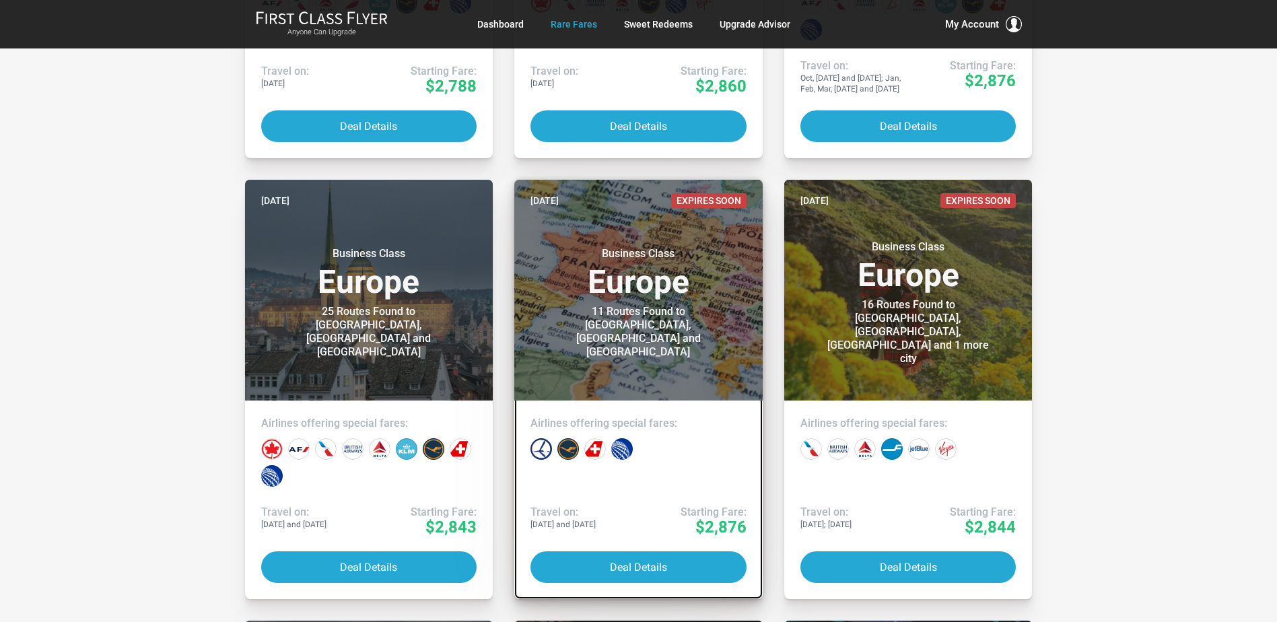
click at [654, 344] on div "11 Routes Found to Vilnius, Tallinn and Riga" at bounding box center [638, 332] width 168 height 54
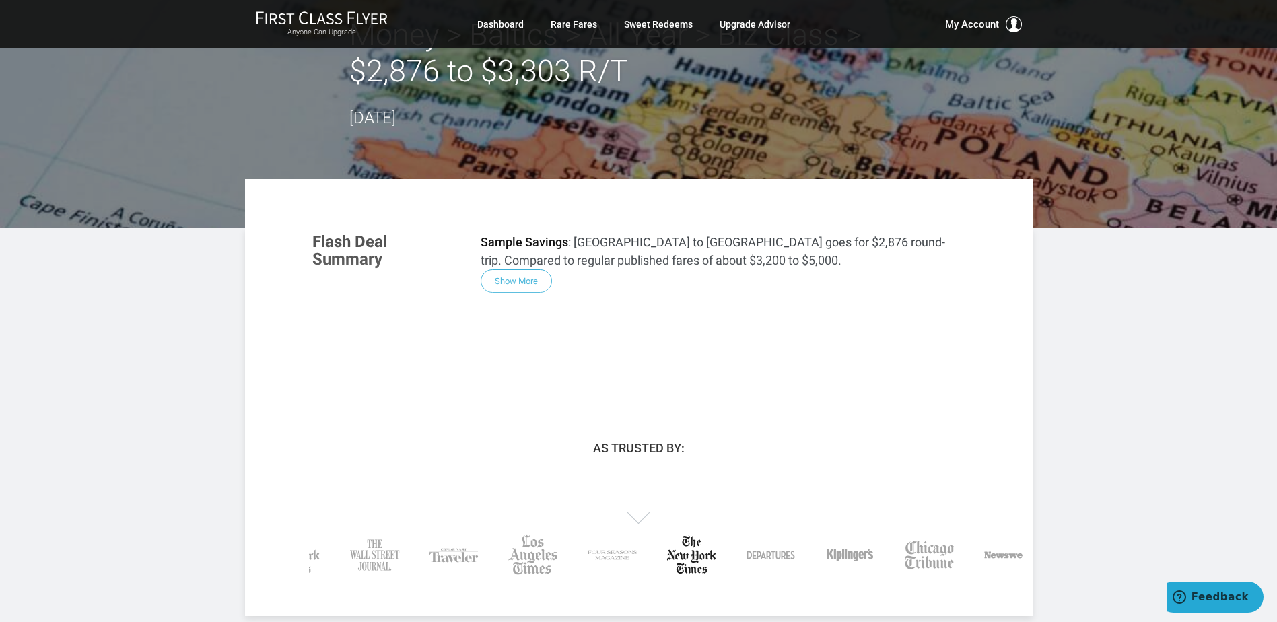
scroll to position [54, 0]
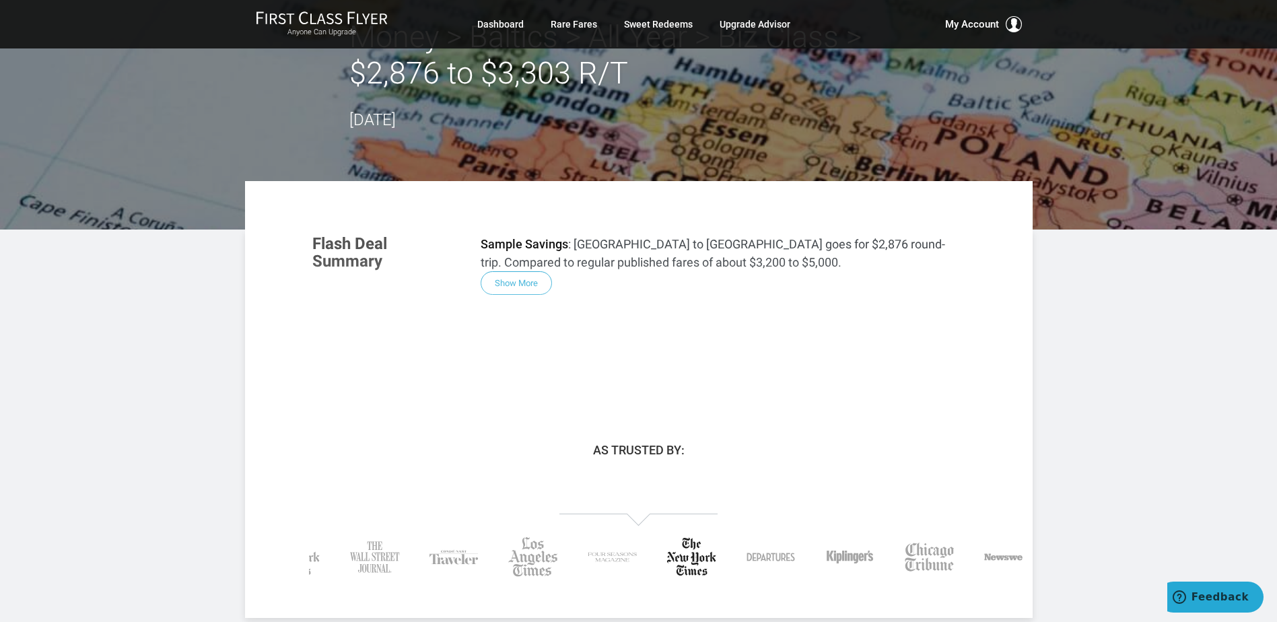
click at [518, 287] on div "Flash Deal Summary Sample Savings : Chicago to Vilnius goes for $2,876 round-tr…" at bounding box center [639, 305] width 680 height 168
click at [509, 283] on div "Flash Deal Summary Sample Savings : Chicago to Vilnius goes for $2,876 round-tr…" at bounding box center [639, 305] width 680 height 168
click at [503, 291] on div "Flash Deal Summary Sample Savings : Chicago to Vilnius goes for $2,876 round-tr…" at bounding box center [639, 305] width 680 height 168
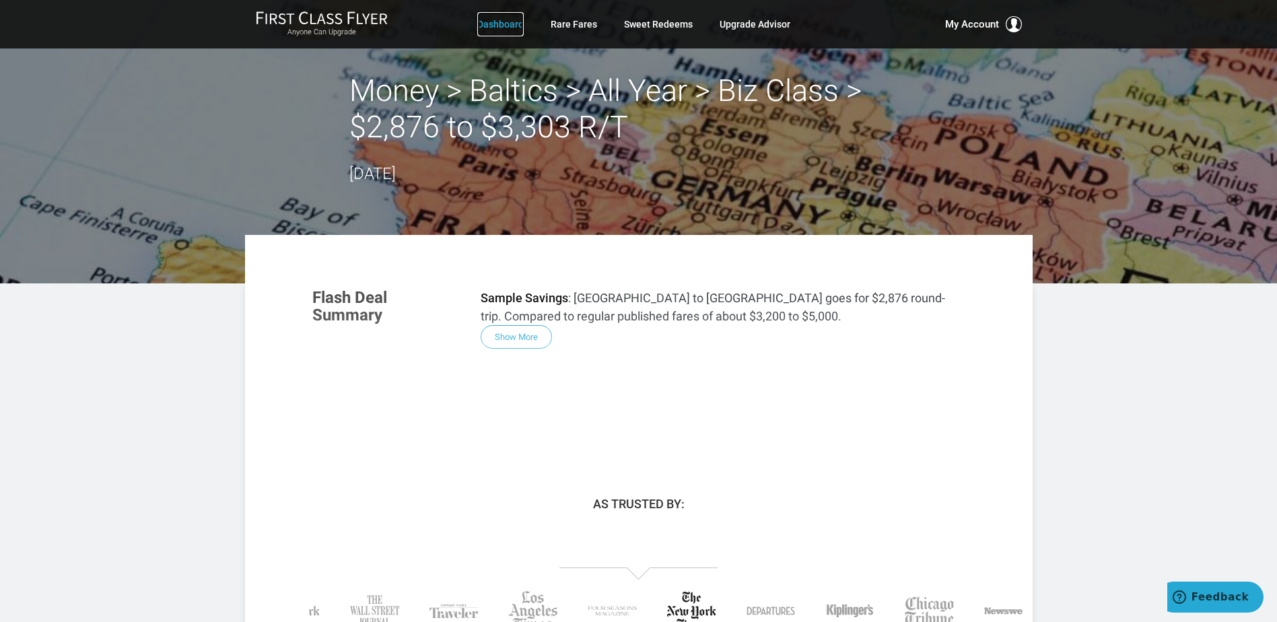
click at [499, 22] on link "Dashboard" at bounding box center [500, 24] width 46 height 24
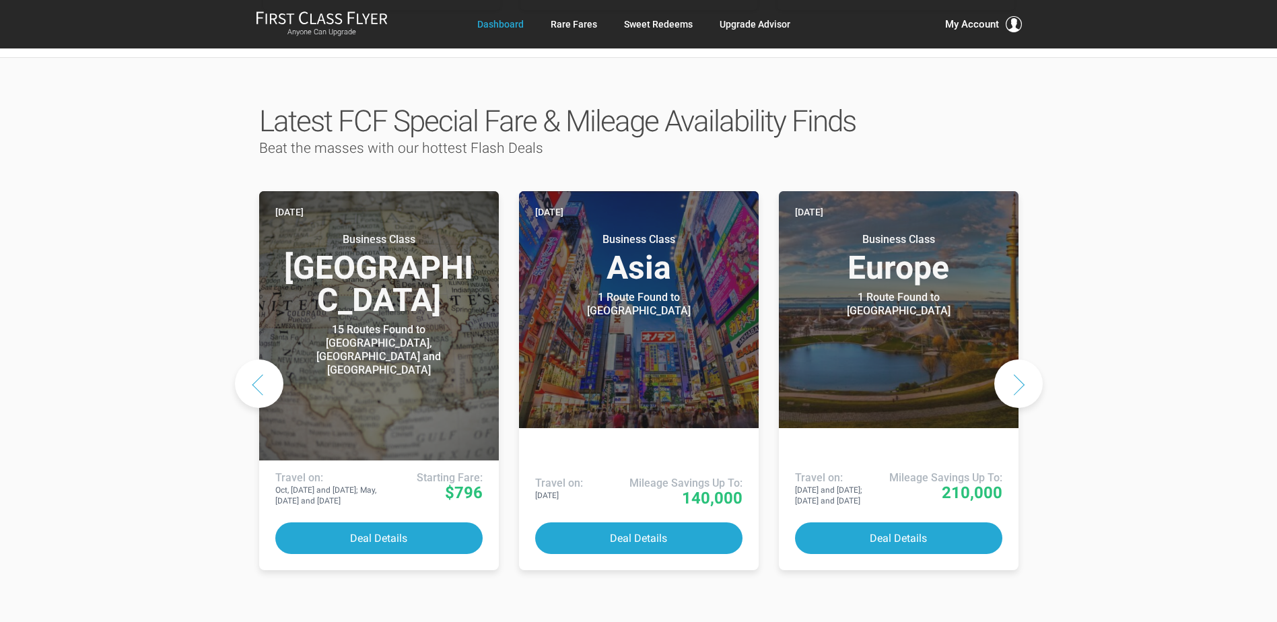
scroll to position [635, 0]
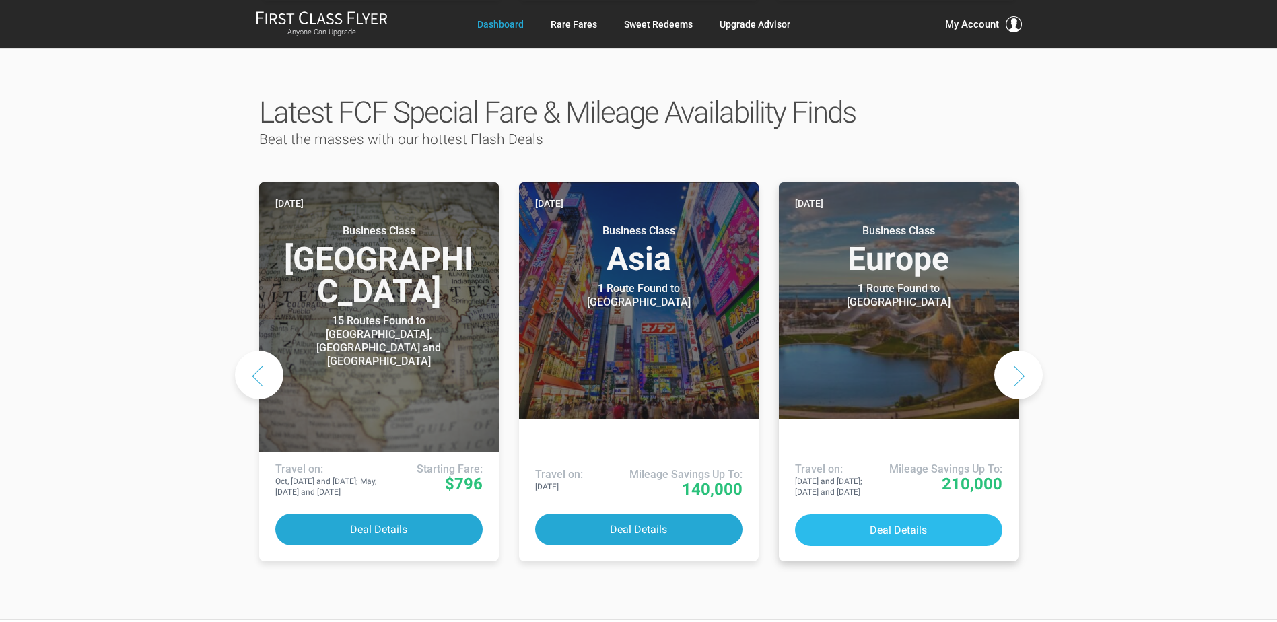
click at [880, 514] on button "Deal Details" at bounding box center [898, 530] width 207 height 32
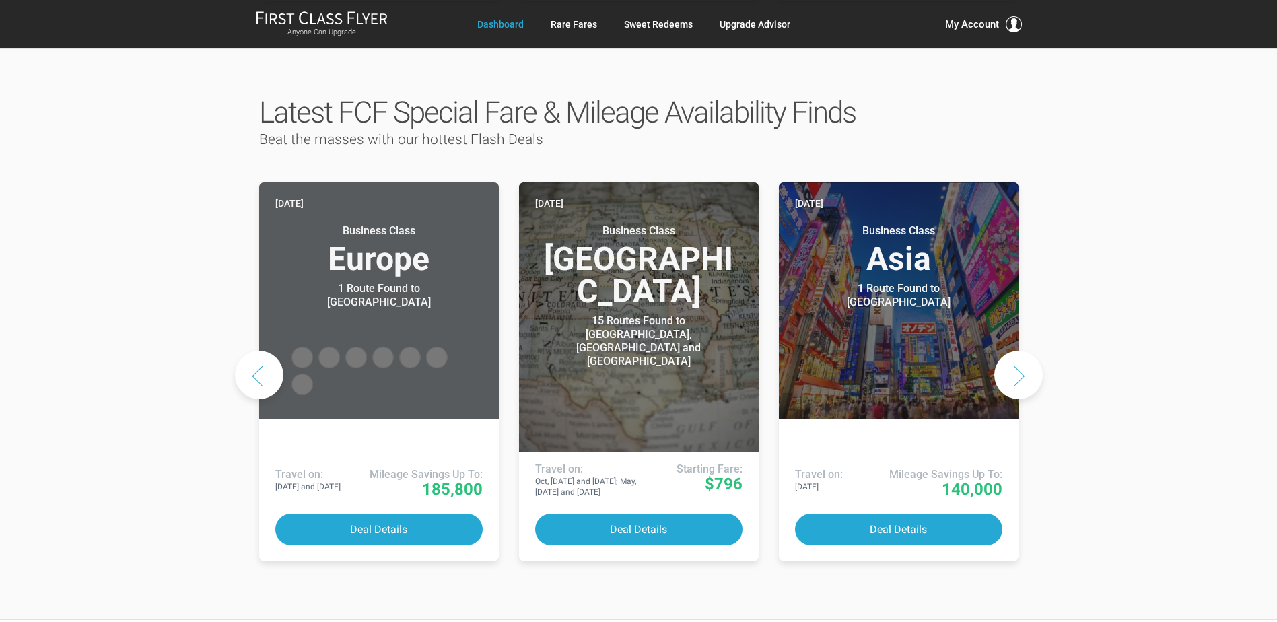
click at [1024, 351] on button "Next slide" at bounding box center [1018, 375] width 48 height 48
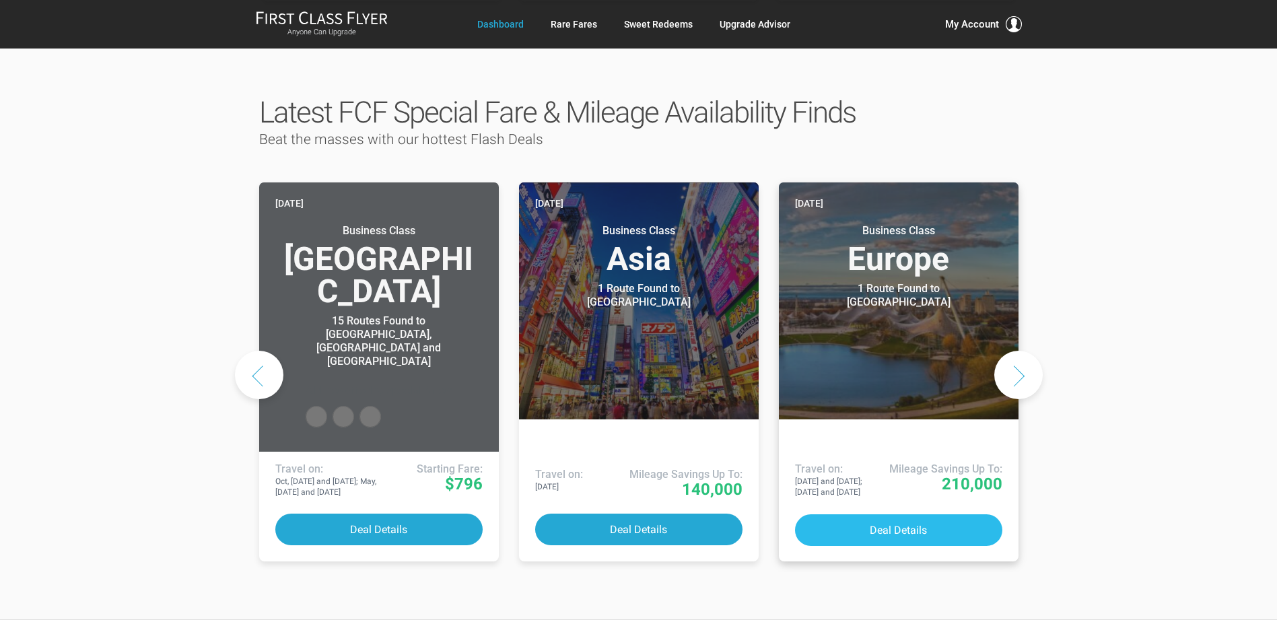
click at [919, 514] on button "Deal Details" at bounding box center [898, 530] width 207 height 32
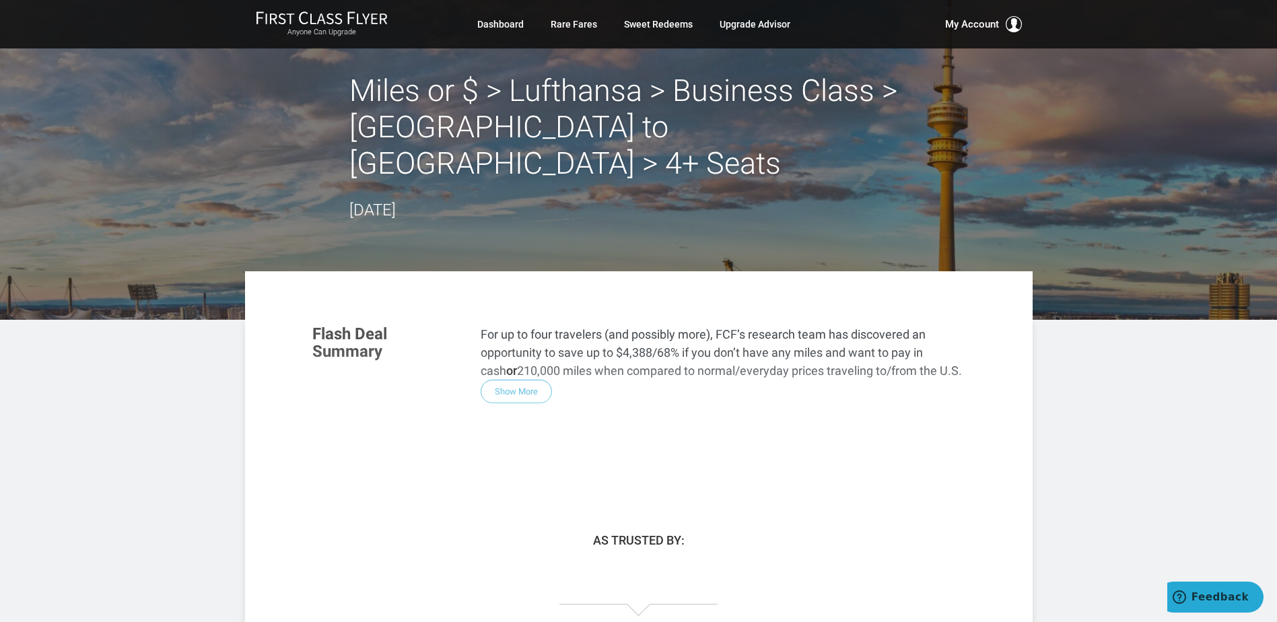
drag, startPoint x: 1275, startPoint y: 125, endPoint x: 1263, endPoint y: 324, distance: 200.3
click at [1263, 324] on article "Miles or $ > Lufthansa > Business Class > ‎Boston to Munich > 4+ Seats Septembe…" at bounding box center [638, 354] width 1277 height 708
click at [521, 354] on div "Flash Deal Summary For up to four travelers (and possibly more), FCF’s research…" at bounding box center [639, 396] width 680 height 168
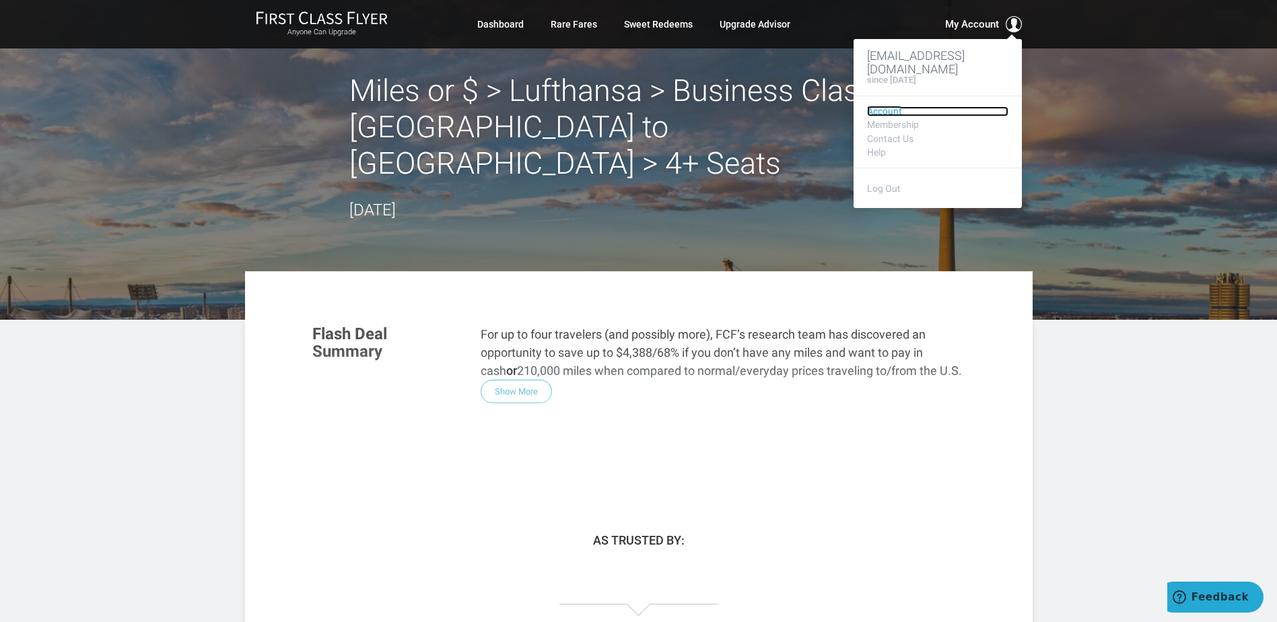
click at [884, 111] on link "Account" at bounding box center [937, 111] width 141 height 10
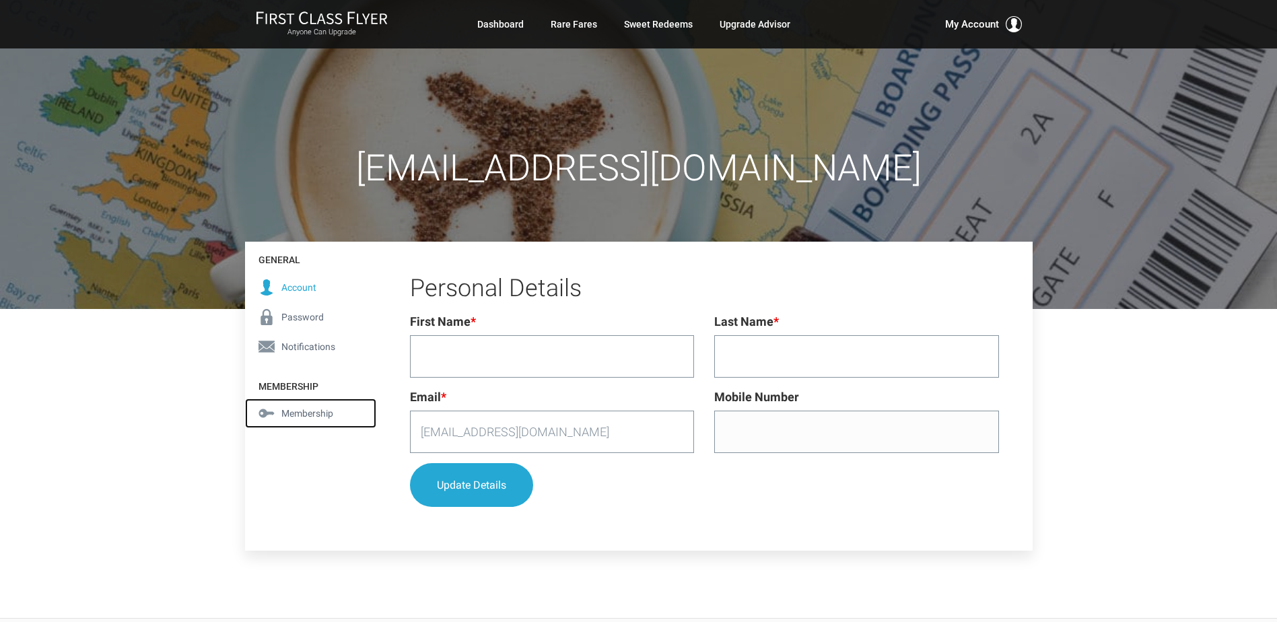
click at [294, 409] on span "Membership" at bounding box center [307, 413] width 52 height 15
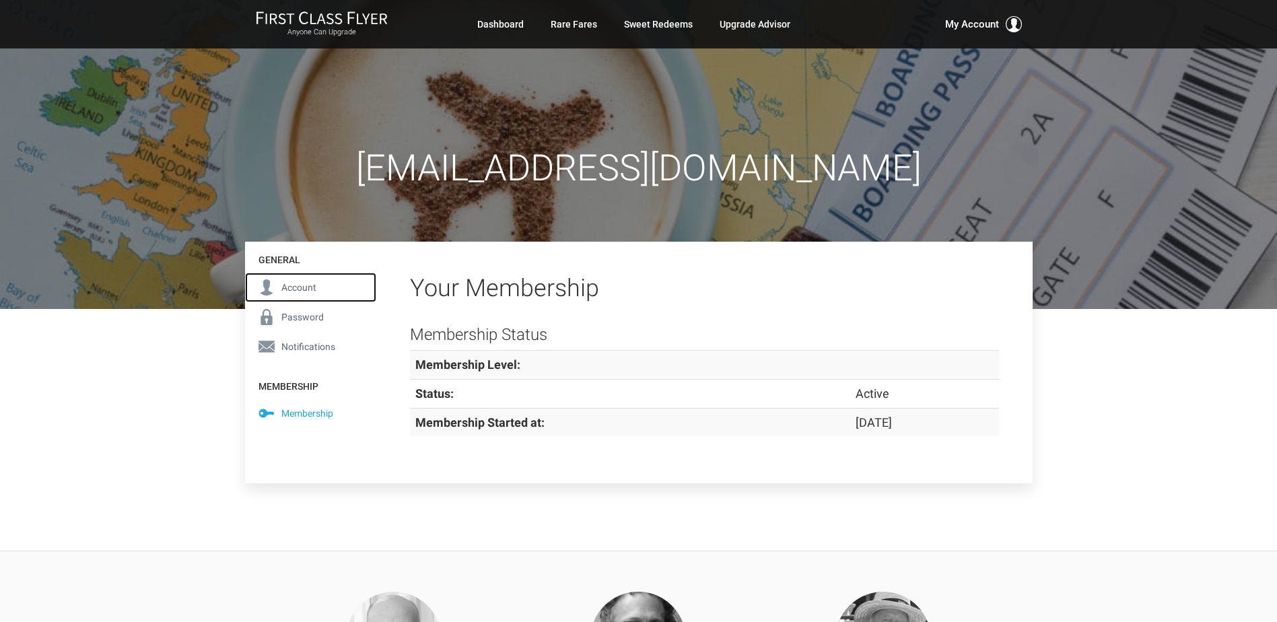
click at [300, 285] on span "Account" at bounding box center [298, 287] width 35 height 15
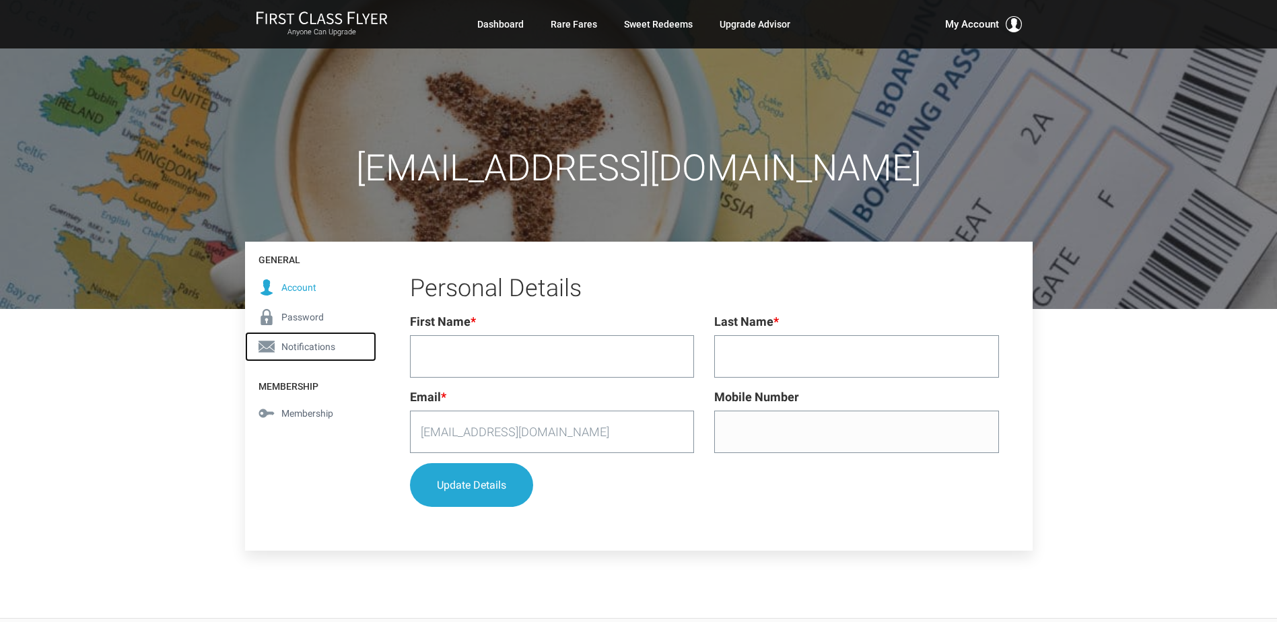
click at [296, 346] on span "Notifications" at bounding box center [308, 346] width 54 height 15
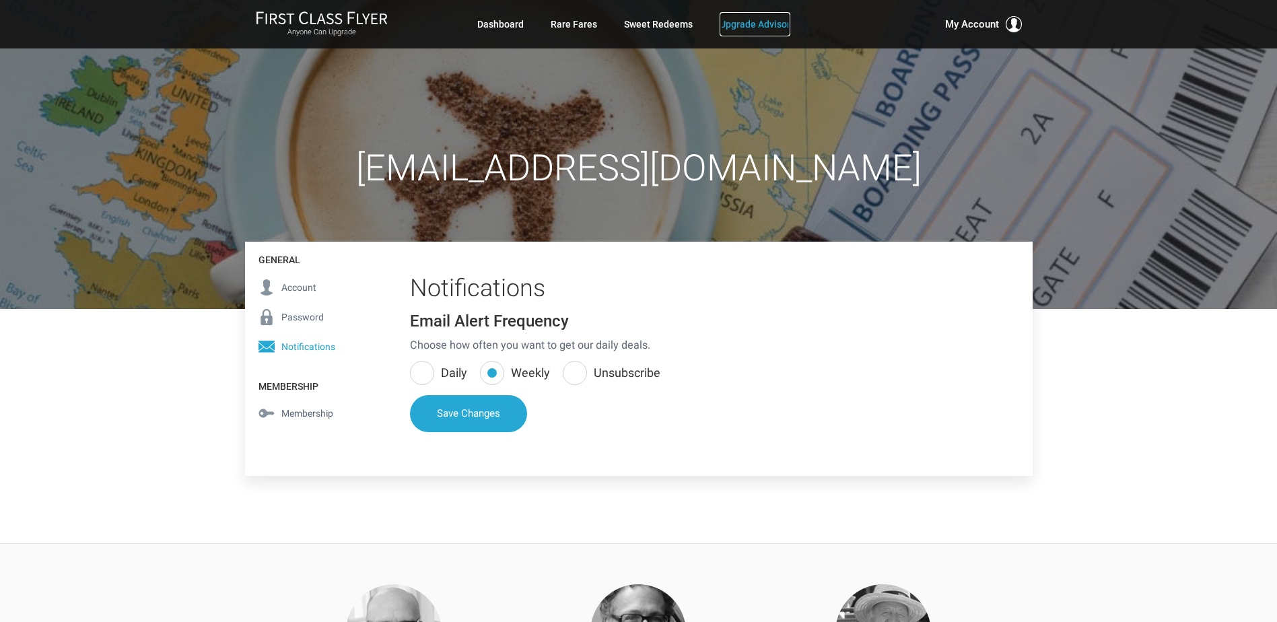
click at [765, 23] on link "Upgrade Advisor" at bounding box center [755, 24] width 71 height 24
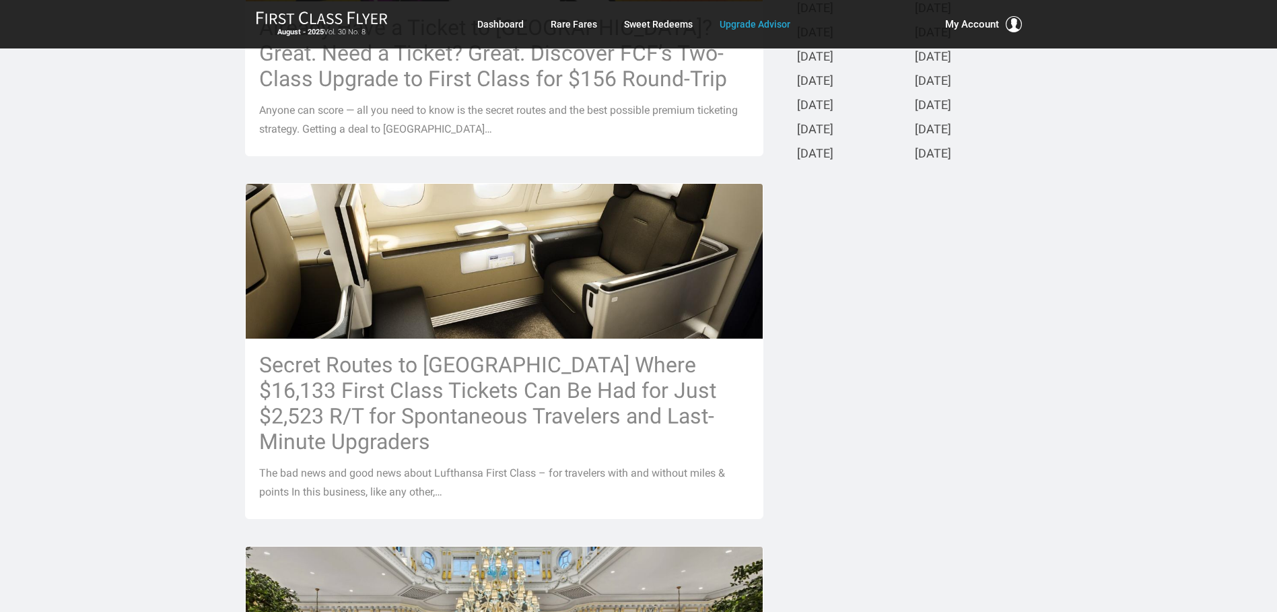
scroll to position [495, 0]
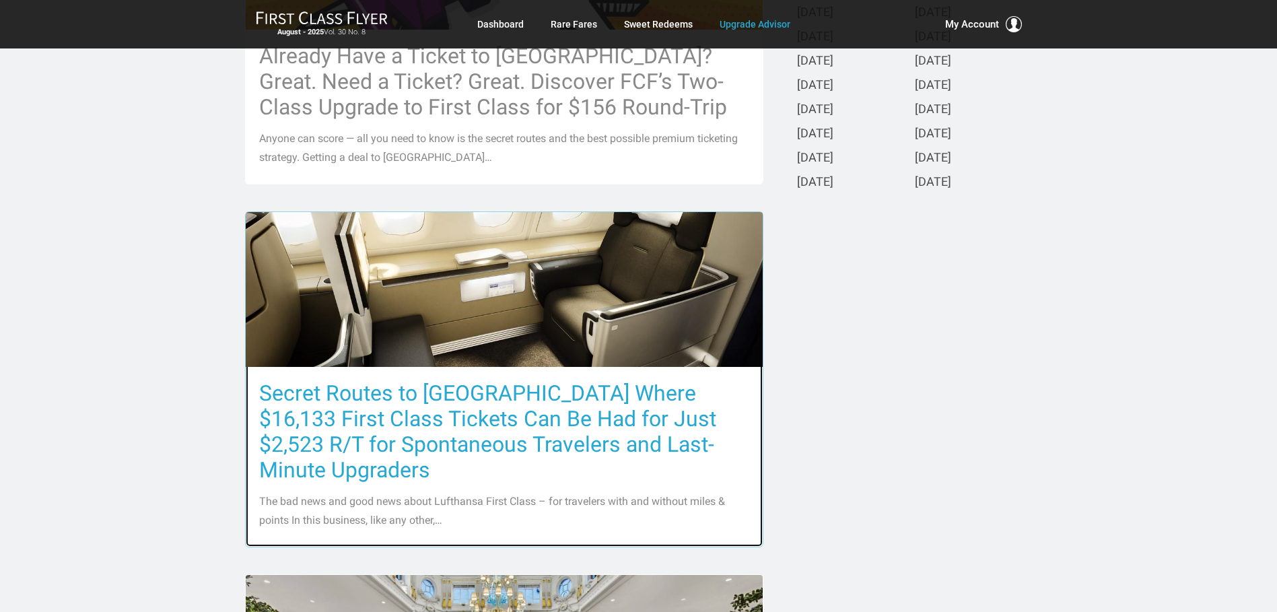
click at [483, 309] on img at bounding box center [504, 289] width 517 height 291
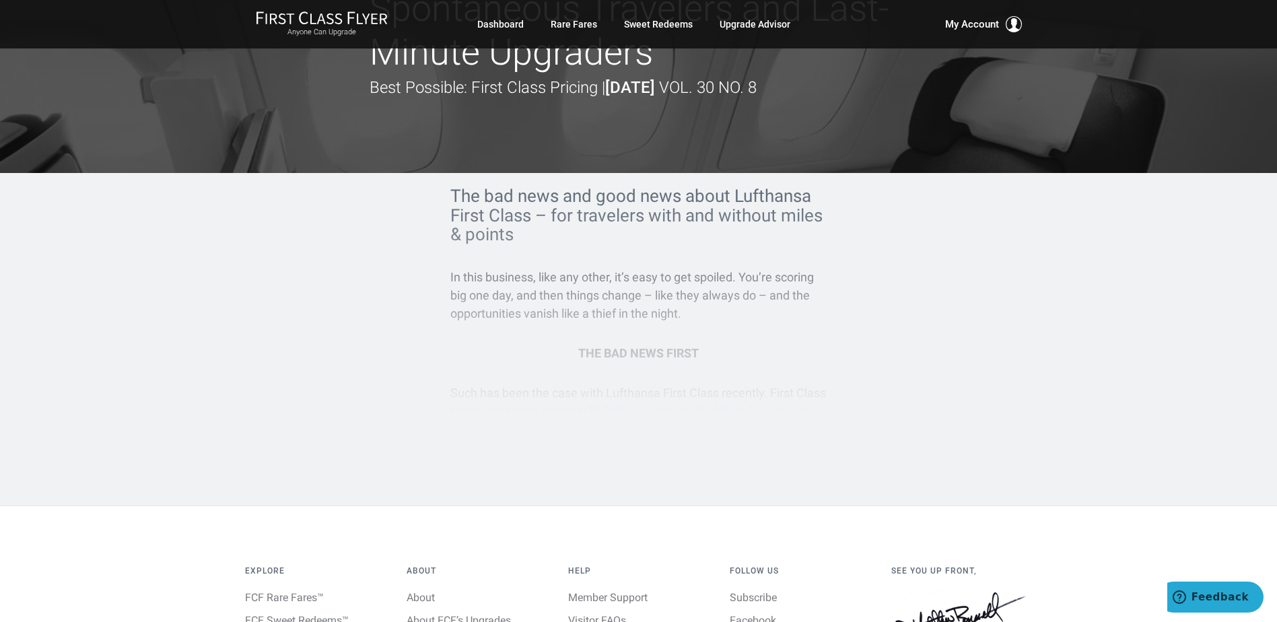
scroll to position [262, 0]
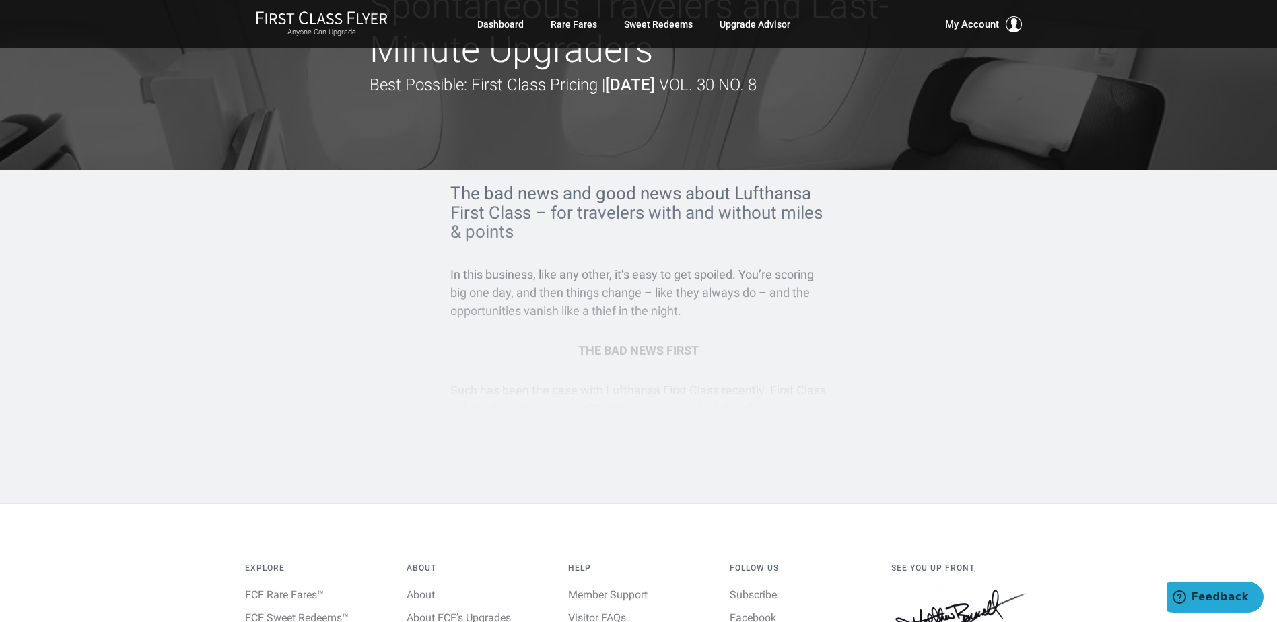
click at [584, 356] on div "The bad news and good news about Lufthansa First Class – for travelers with and…" at bounding box center [638, 310] width 377 height 252
click at [631, 312] on div "The bad news and good news about Lufthansa First Class – for travelers with and…" at bounding box center [638, 310] width 377 height 252
click at [638, 253] on div "The bad news and good news about Lufthansa First Class – for travelers with and…" at bounding box center [638, 310] width 377 height 252
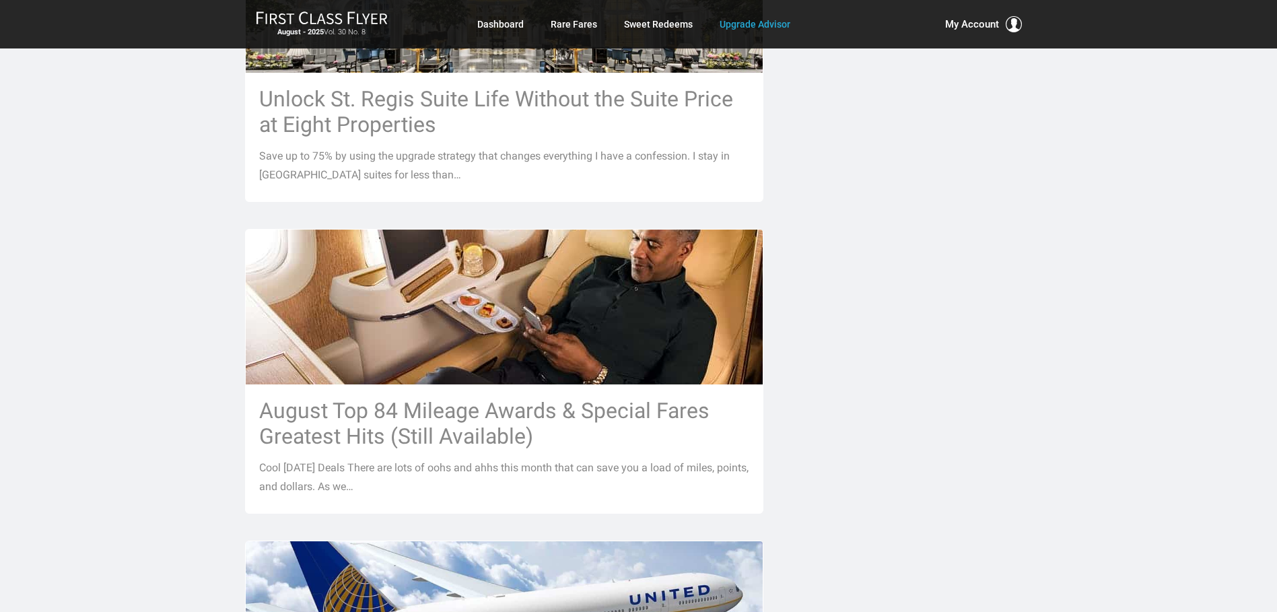
scroll to position [1156, 0]
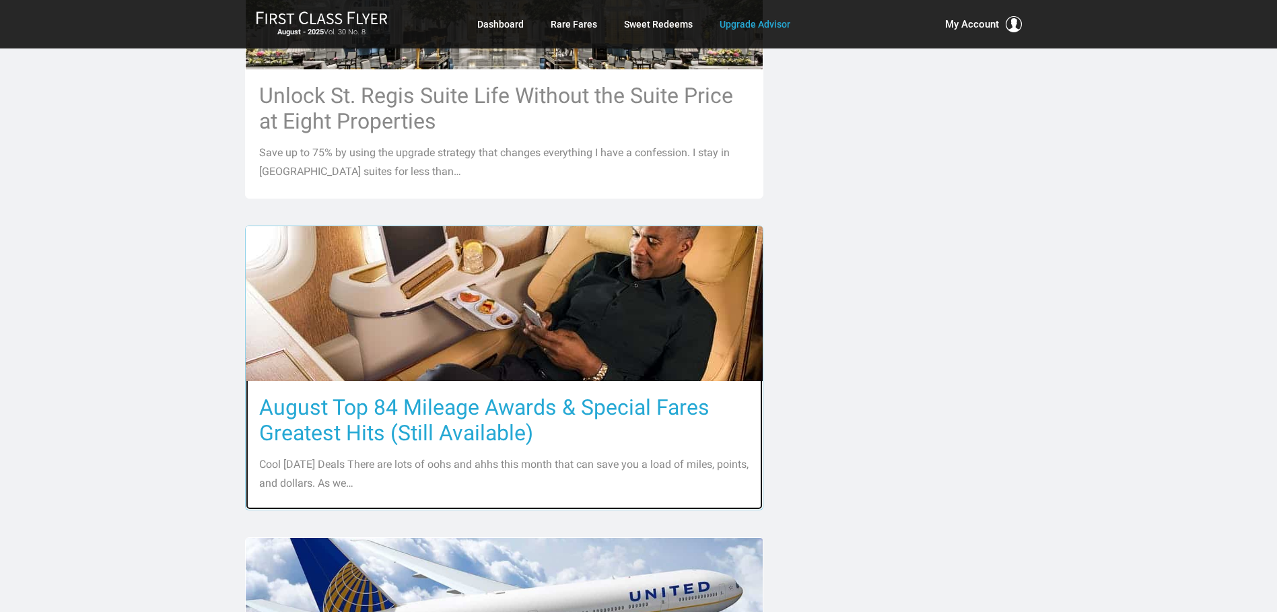
click at [495, 300] on img at bounding box center [504, 303] width 517 height 323
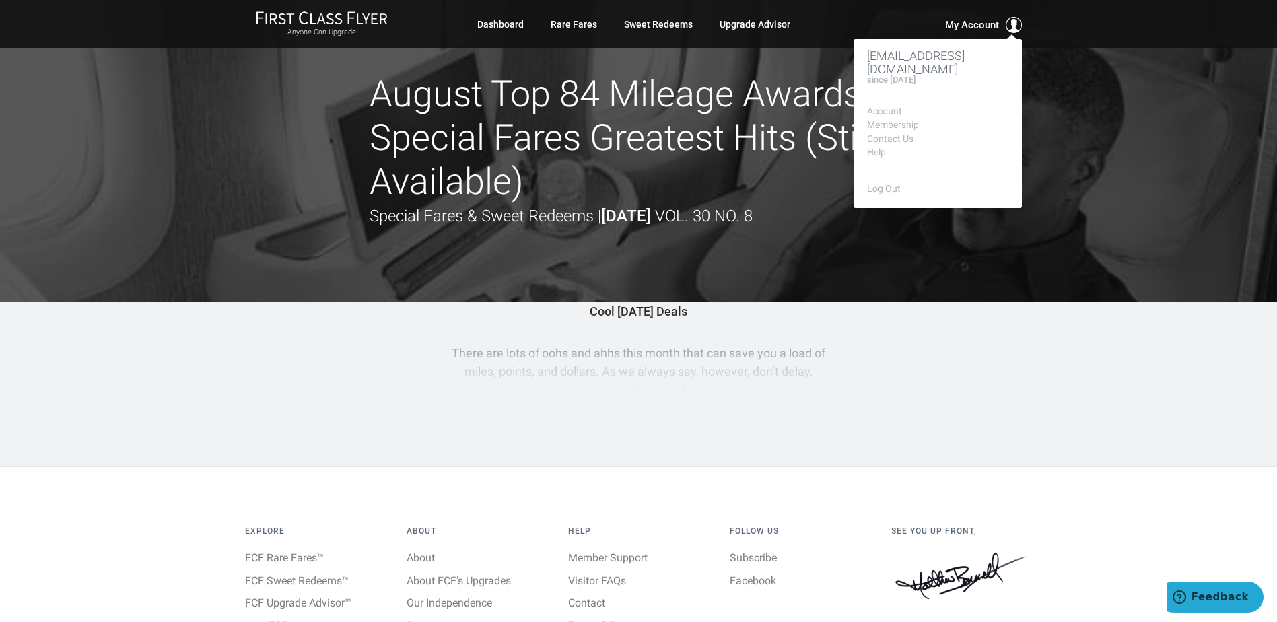
click at [976, 26] on span "My Account" at bounding box center [972, 25] width 54 height 16
click at [900, 122] on link "Membership" at bounding box center [937, 125] width 141 height 10
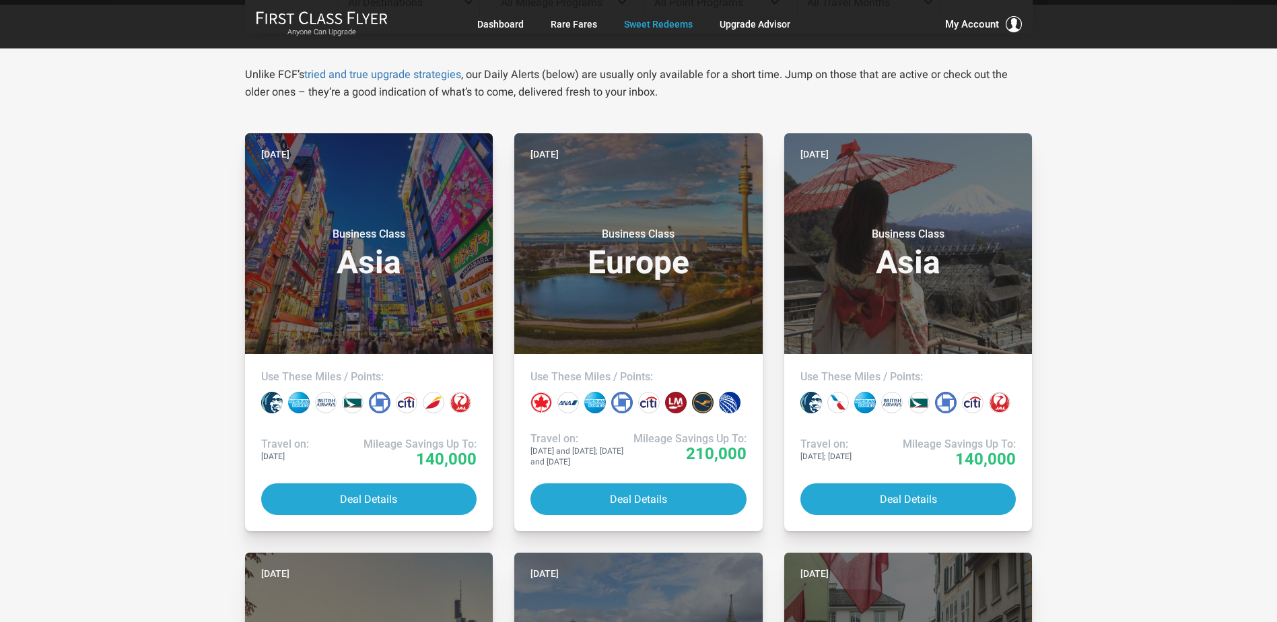
scroll to position [226, 0]
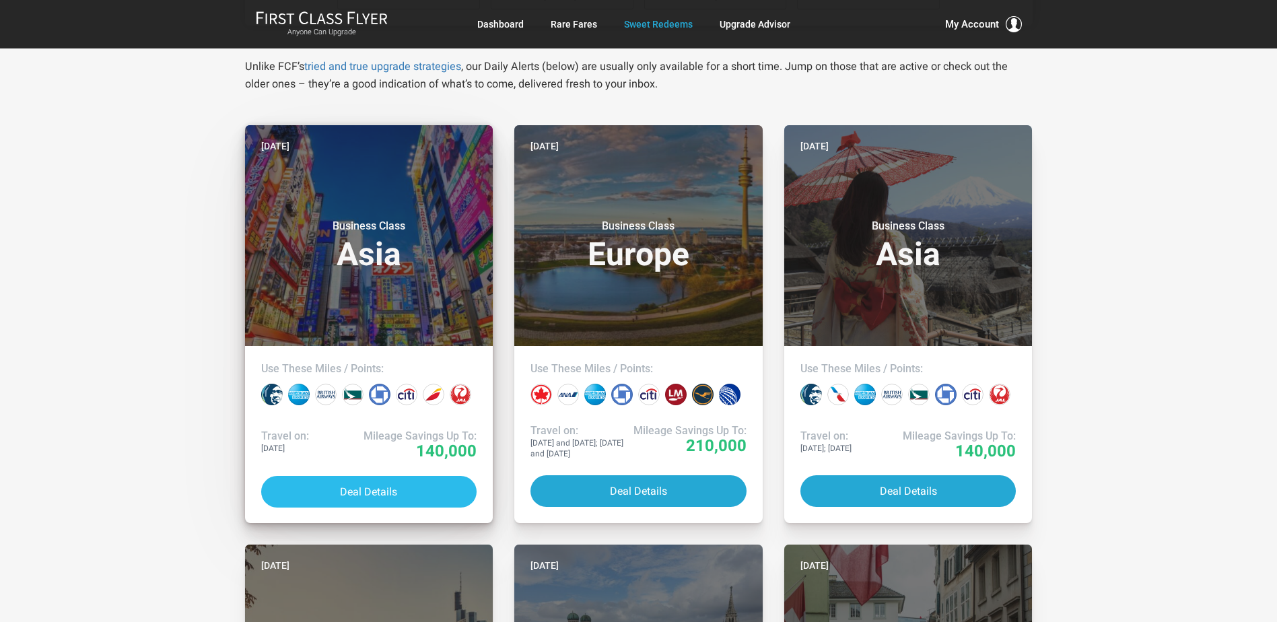
click at [362, 495] on button "Deal Details" at bounding box center [369, 492] width 216 height 32
click at [367, 493] on button "Deal Details" at bounding box center [369, 492] width 216 height 32
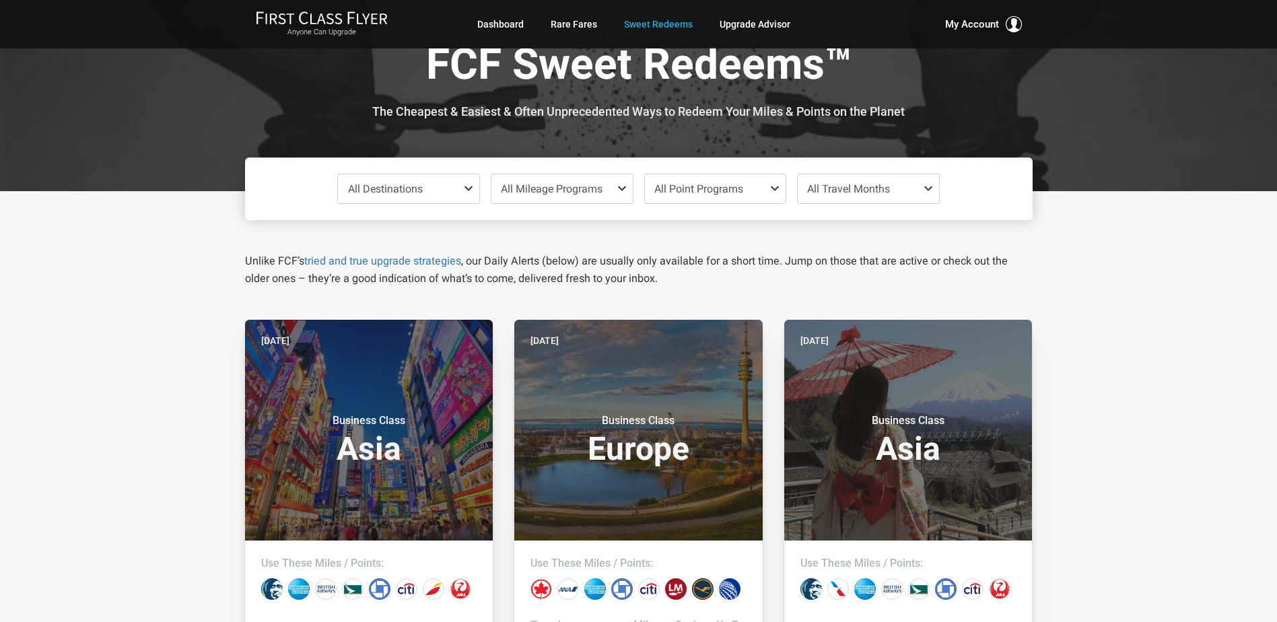
scroll to position [0, 0]
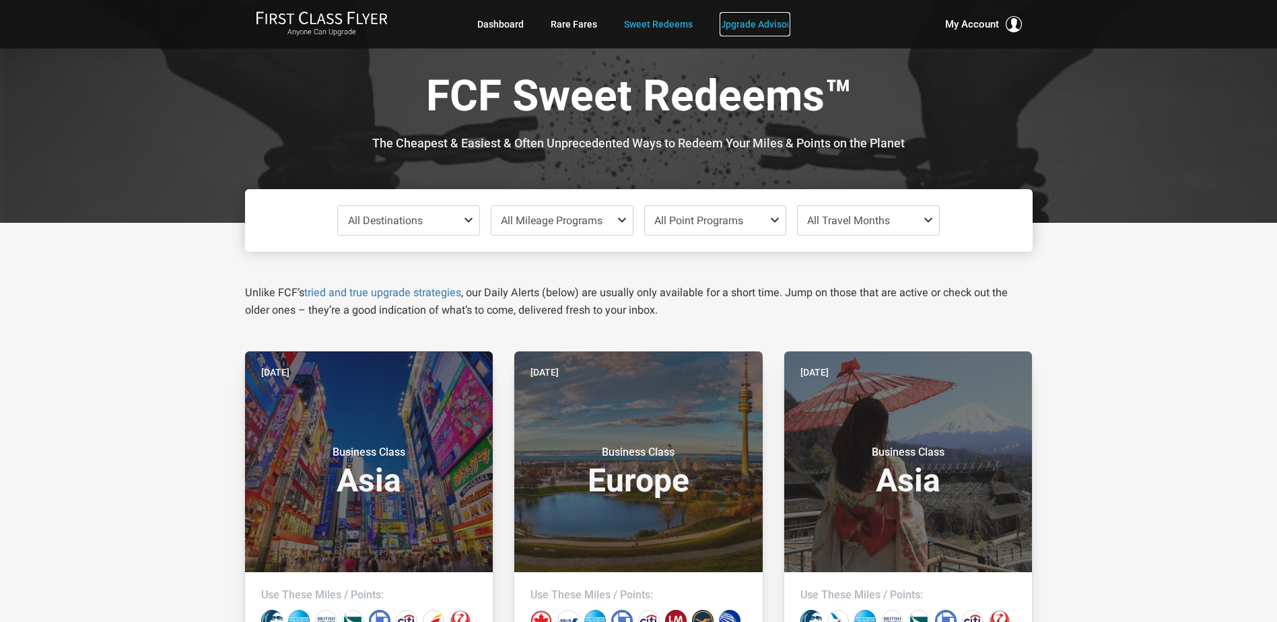
click at [769, 30] on link "Upgrade Advisor" at bounding box center [755, 24] width 71 height 24
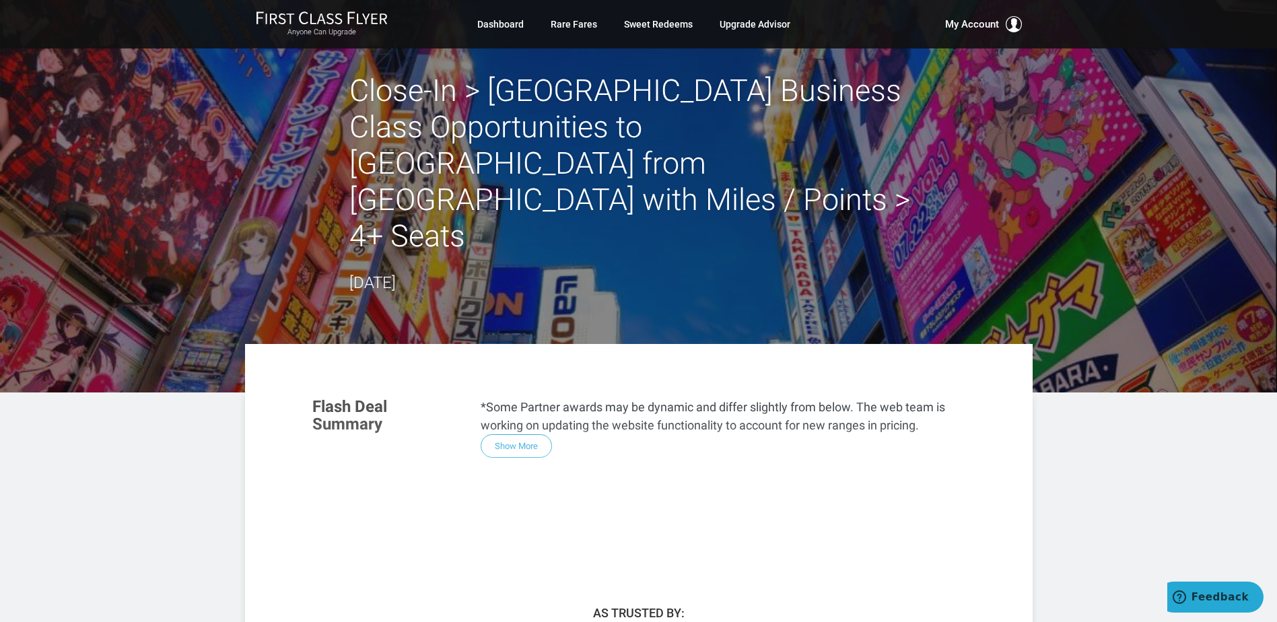
click at [526, 384] on div "Flash Deal Summary *Some Partner awards may be dynamic and differ slightly from…" at bounding box center [639, 468] width 680 height 168
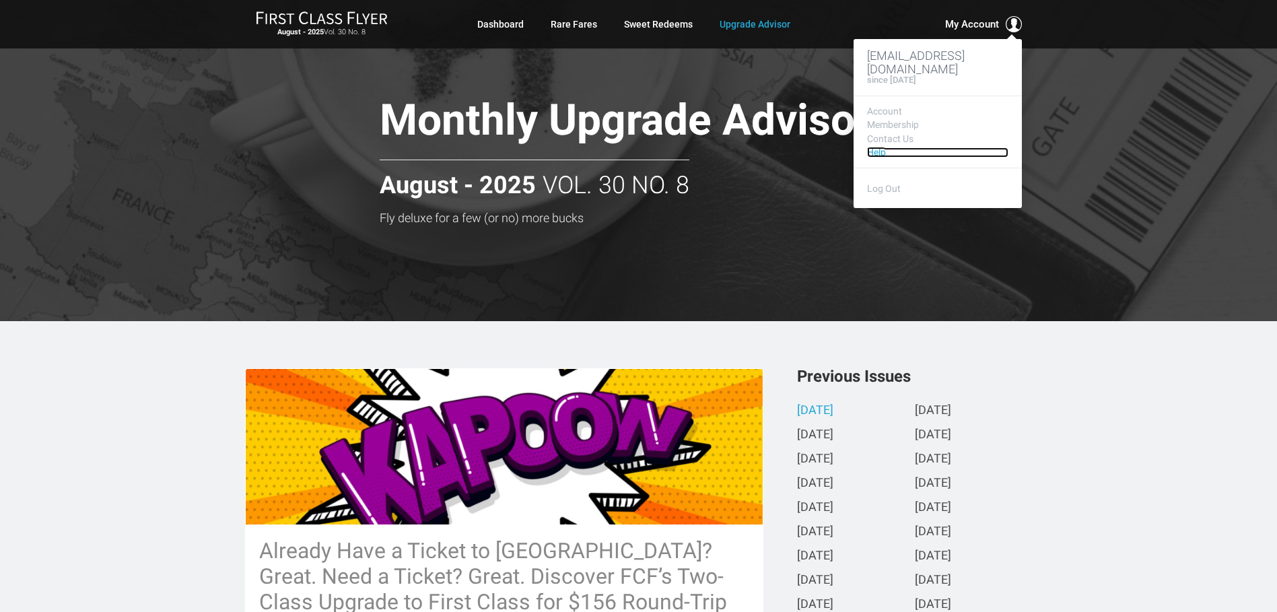
click at [878, 150] on link "Help" at bounding box center [937, 152] width 141 height 10
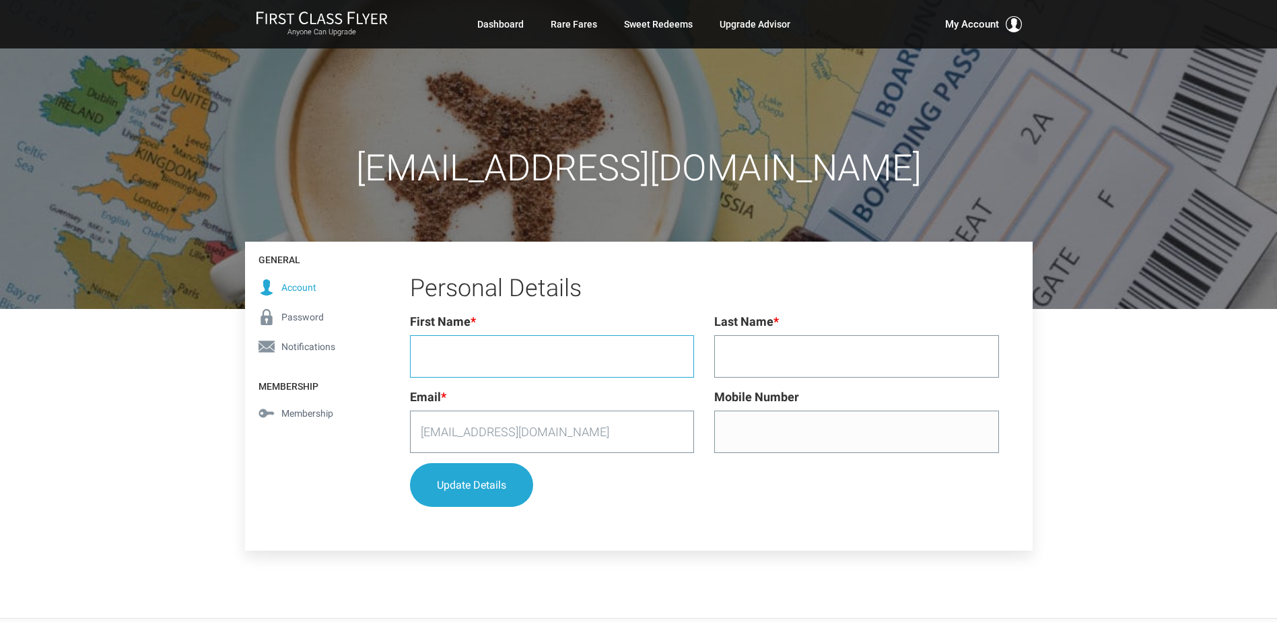
click at [592, 360] on input "First Name *" at bounding box center [552, 356] width 285 height 42
type input "Timothy"
type input "Bayley"
type input "2039187050"
click at [491, 483] on button "Update Details" at bounding box center [471, 486] width 123 height 44
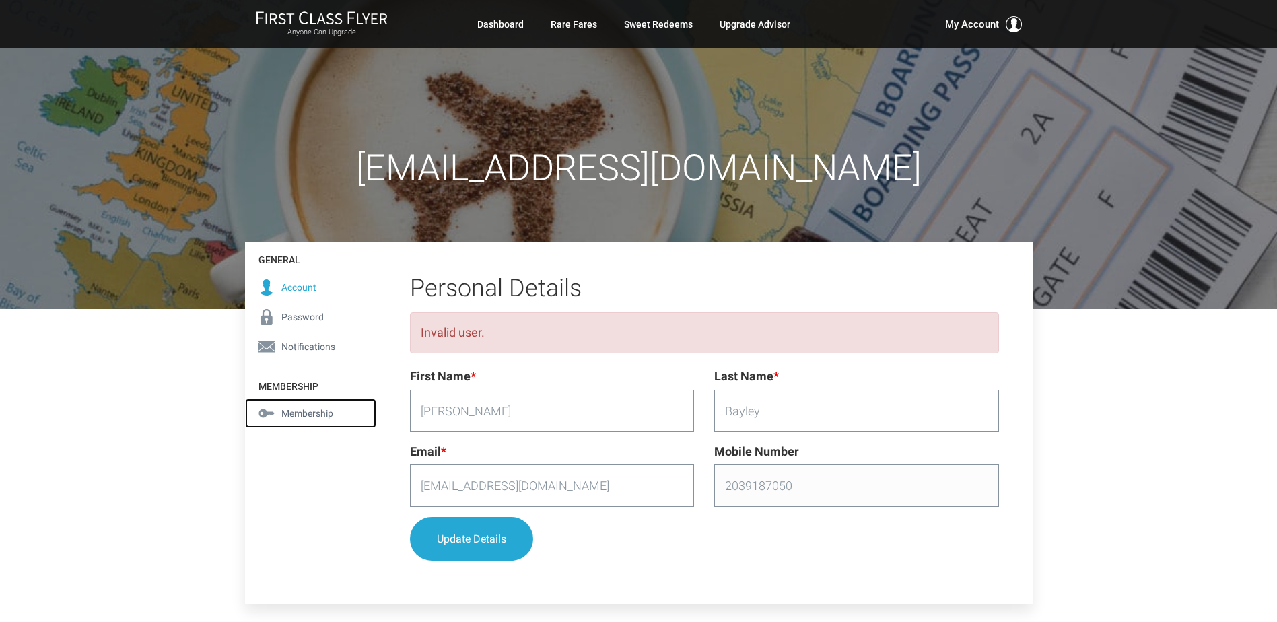
click at [304, 415] on span "Membership" at bounding box center [307, 413] width 52 height 15
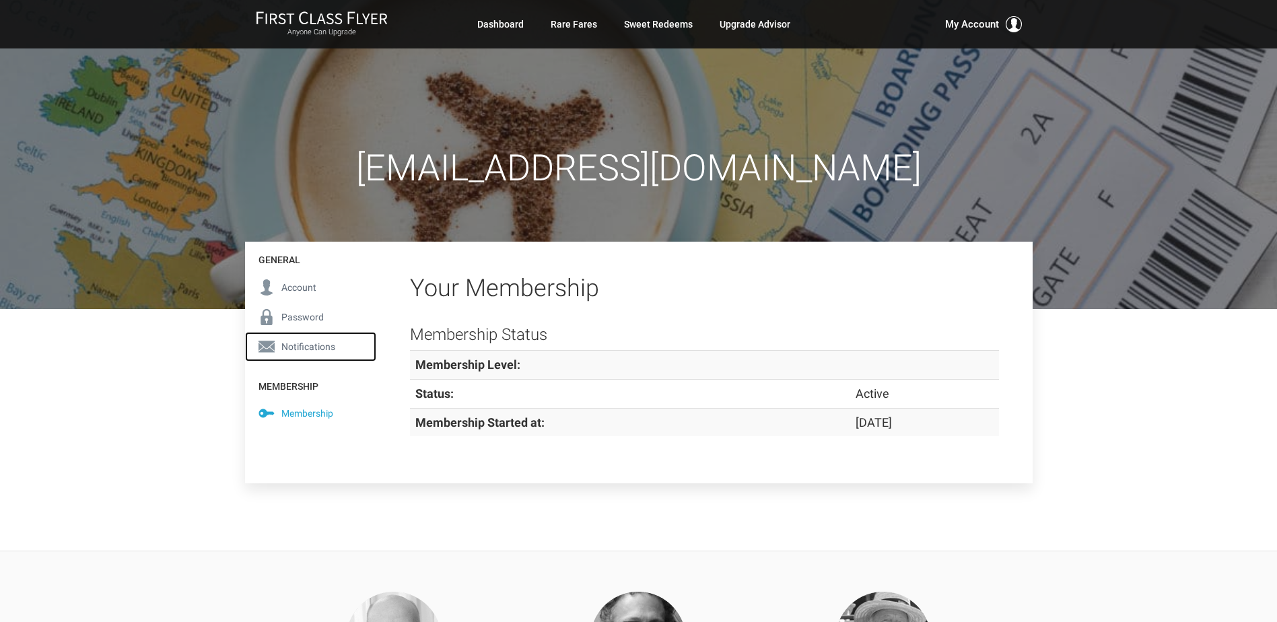
click at [299, 350] on span "Notifications" at bounding box center [308, 346] width 54 height 15
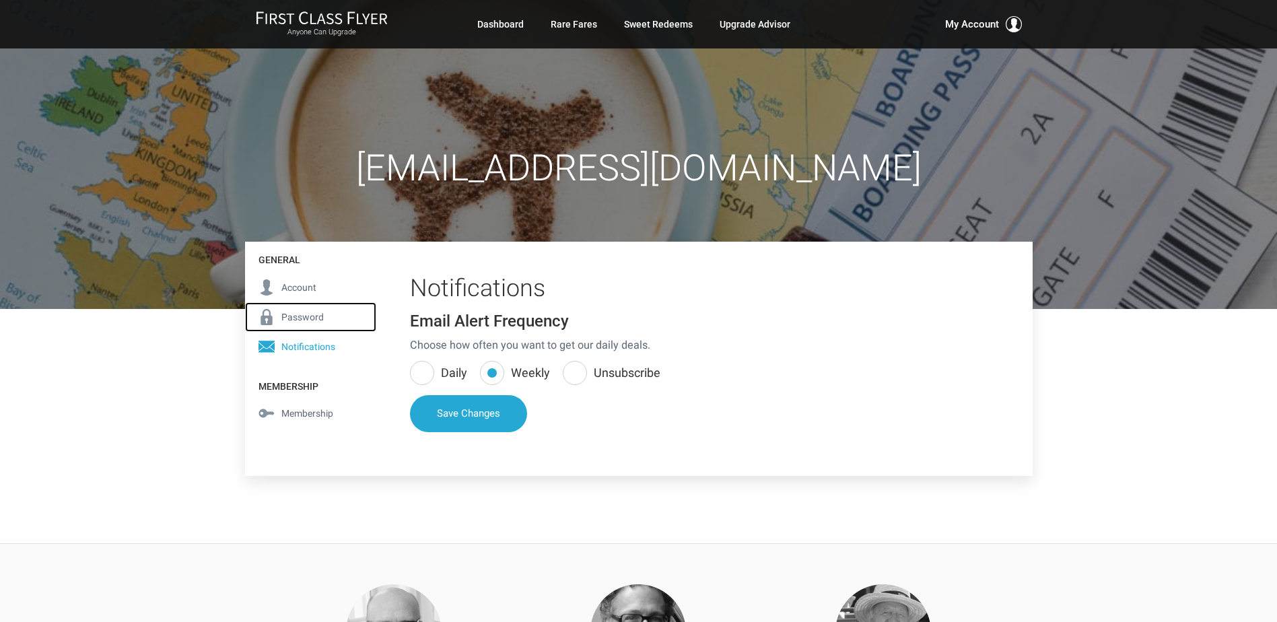
click at [299, 315] on span "Password" at bounding box center [302, 317] width 42 height 15
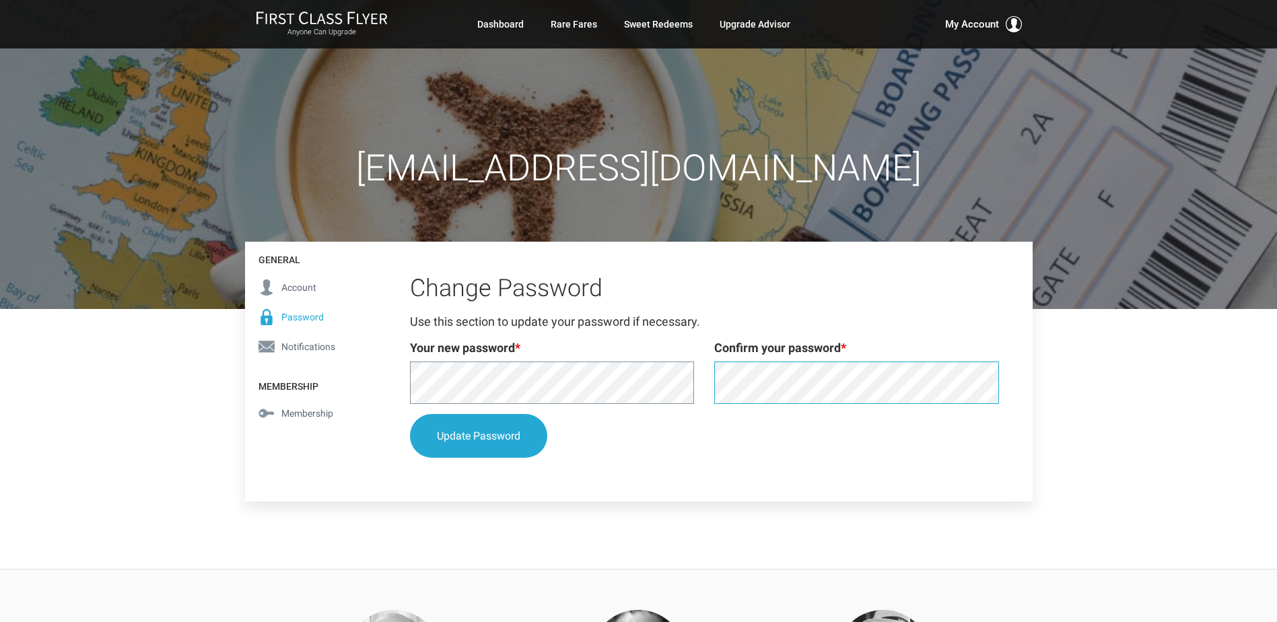
click at [665, 368] on div "Your new password * Confirm your password *" at bounding box center [704, 376] width 609 height 75
click at [635, 458] on div "Update Password" at bounding box center [704, 441] width 609 height 54
click at [494, 436] on button "Update Password" at bounding box center [478, 437] width 137 height 44
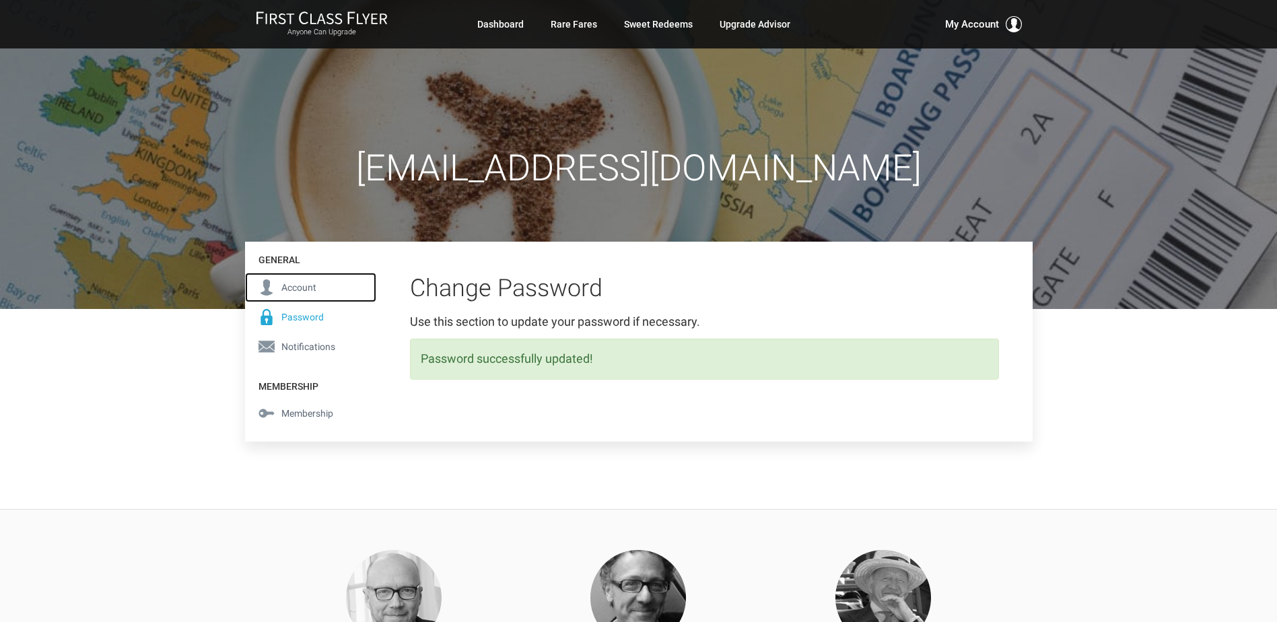
click at [293, 284] on span "Account" at bounding box center [298, 287] width 35 height 15
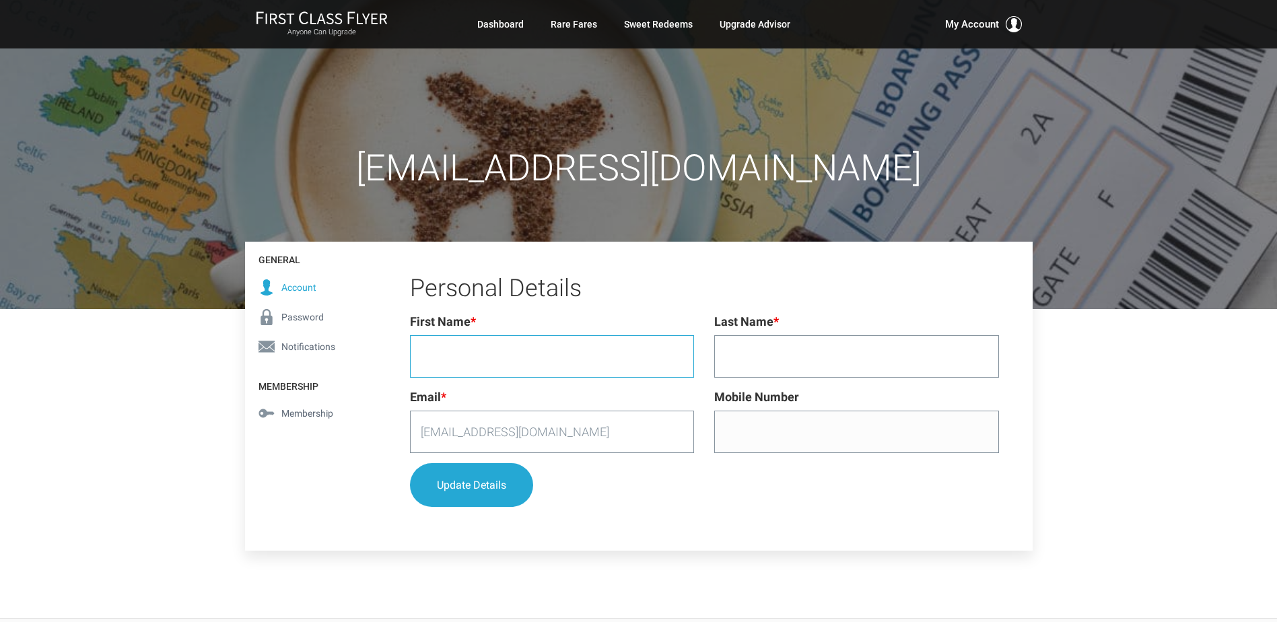
click at [604, 360] on input "First Name *" at bounding box center [552, 356] width 285 height 42
type input "Timothy"
click at [806, 356] on input "Last Name *" at bounding box center [856, 356] width 285 height 42
type input "Bayley"
drag, startPoint x: 696, startPoint y: 483, endPoint x: 712, endPoint y: 477, distance: 17.3
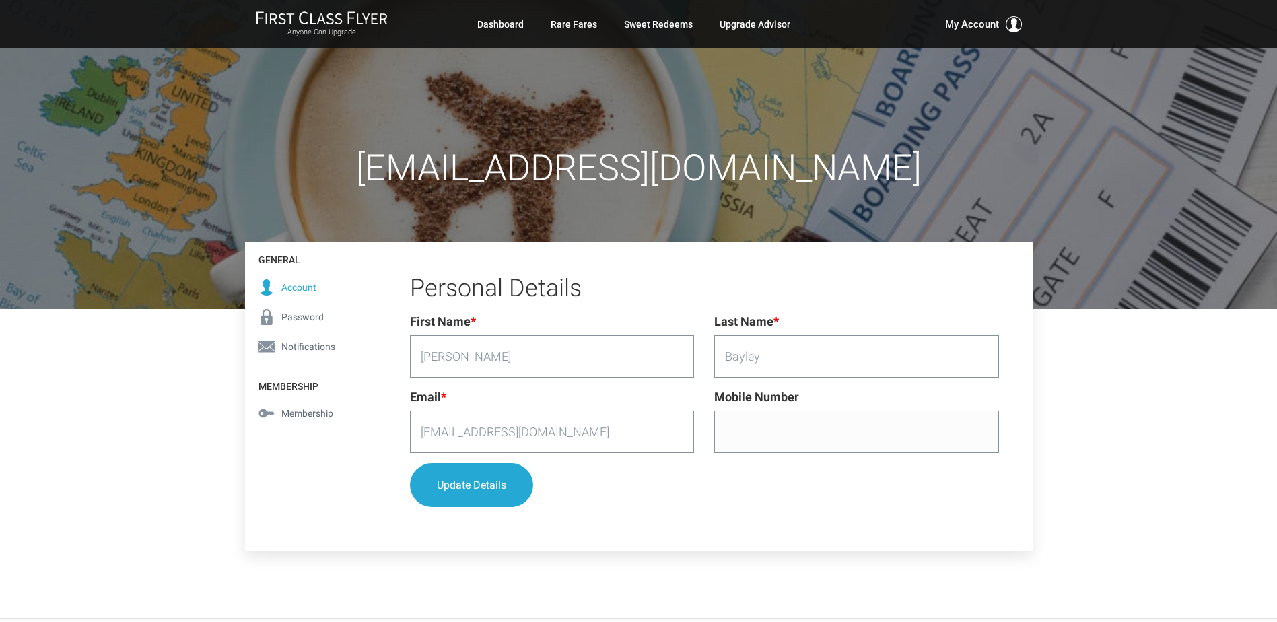
click at [699, 482] on div "Update Details" at bounding box center [704, 485] width 589 height 44
click at [750, 439] on input "Mobile Number" at bounding box center [856, 432] width 285 height 42
type input "2039187050"
click at [497, 475] on button "Update Details" at bounding box center [471, 486] width 123 height 44
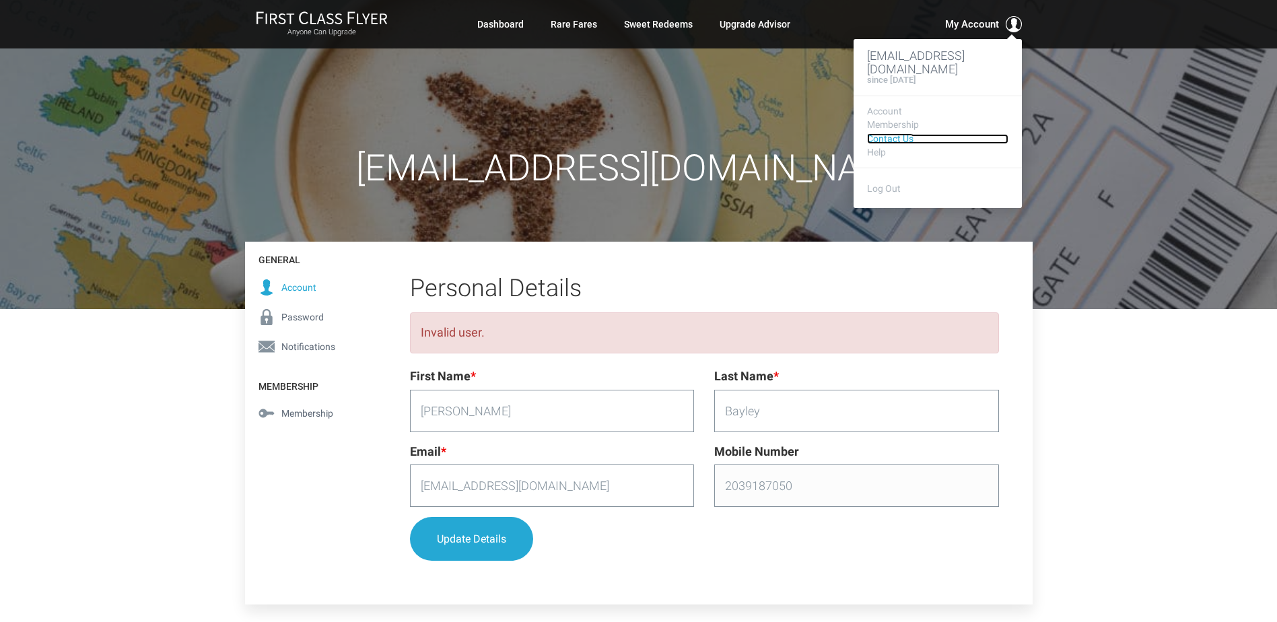
click at [890, 141] on link "Contact Us" at bounding box center [937, 139] width 141 height 10
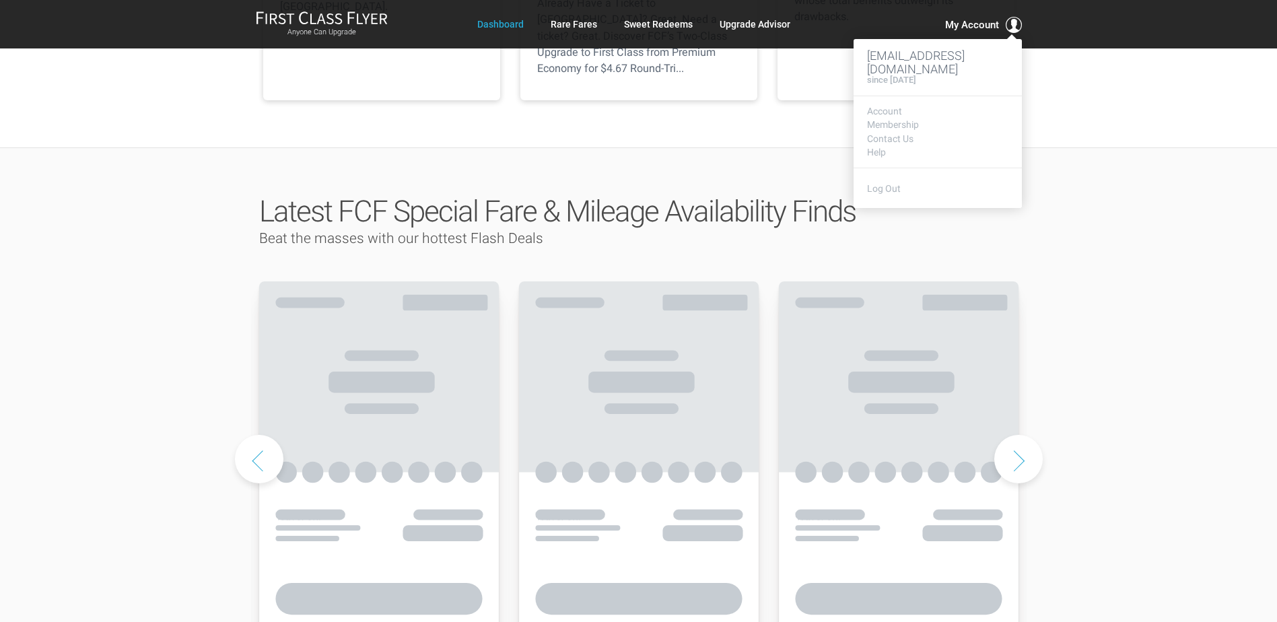
click at [1011, 26] on span at bounding box center [1014, 25] width 16 height 16
click at [958, 24] on span "My Account" at bounding box center [972, 25] width 54 height 16
click at [989, 22] on span "My Account" at bounding box center [972, 25] width 54 height 16
click at [1027, 27] on div "Anyone Can Upgrade Dashboard Rare Fares Sweet Redeems Upgrade Advisor Profile L…" at bounding box center [638, 24] width 787 height 27
click at [983, 26] on span "My Account" at bounding box center [972, 25] width 54 height 16
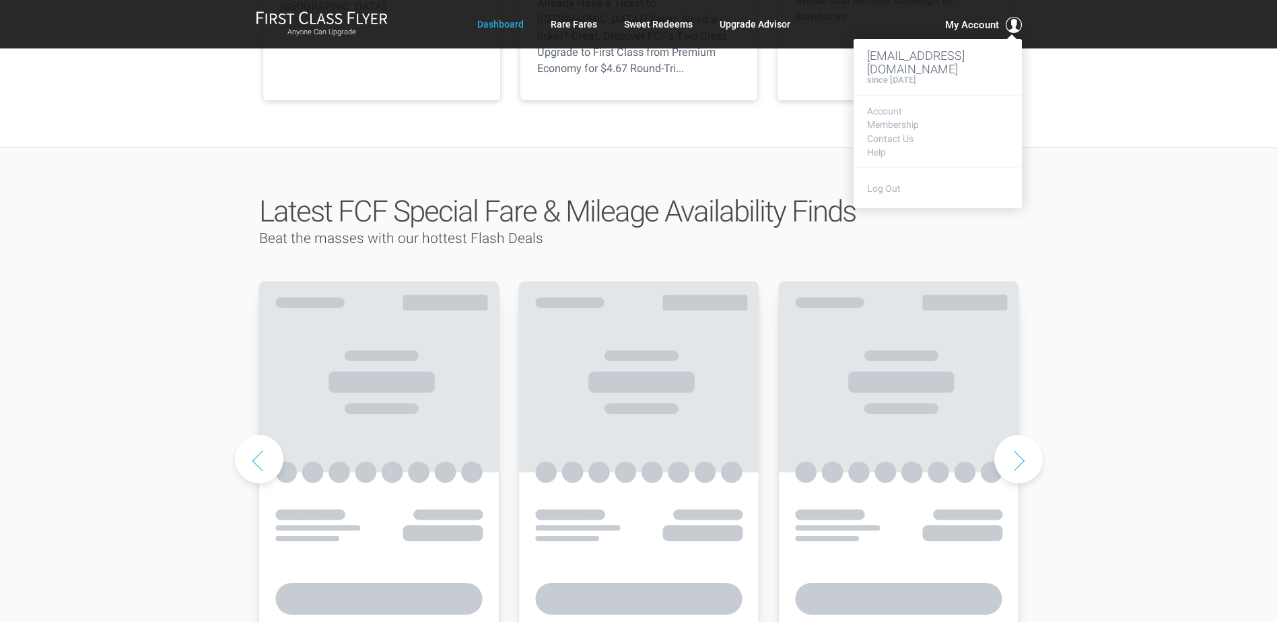
scroll to position [544, 0]
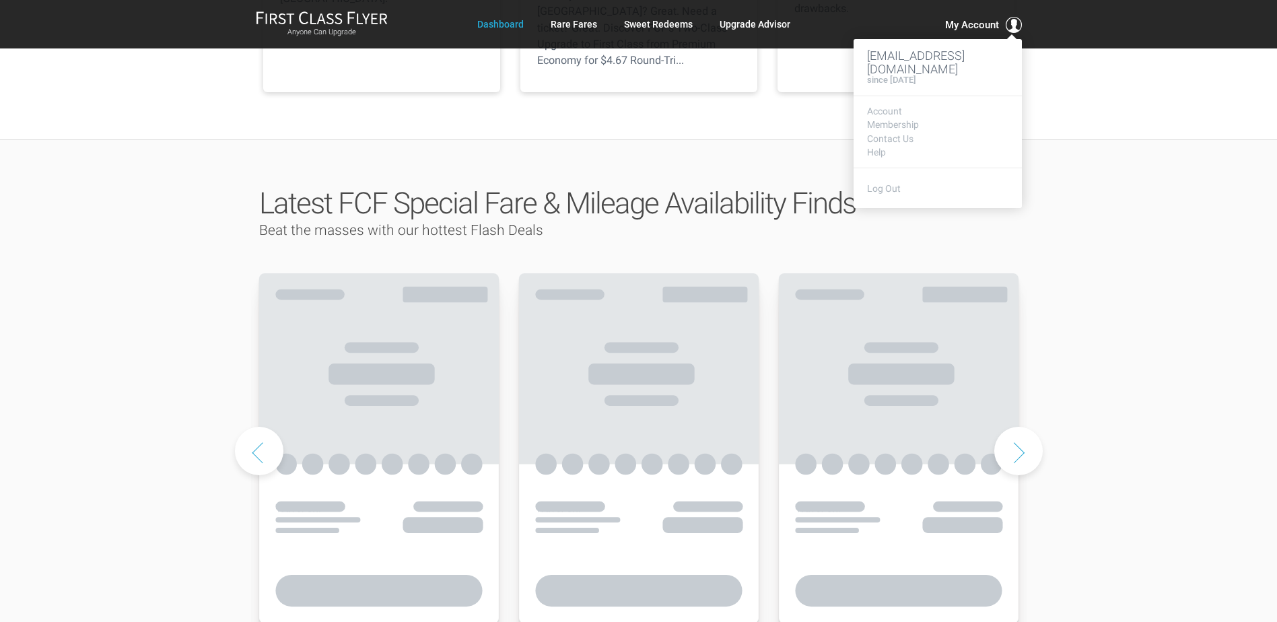
click at [983, 26] on span "My Account" at bounding box center [972, 25] width 54 height 16
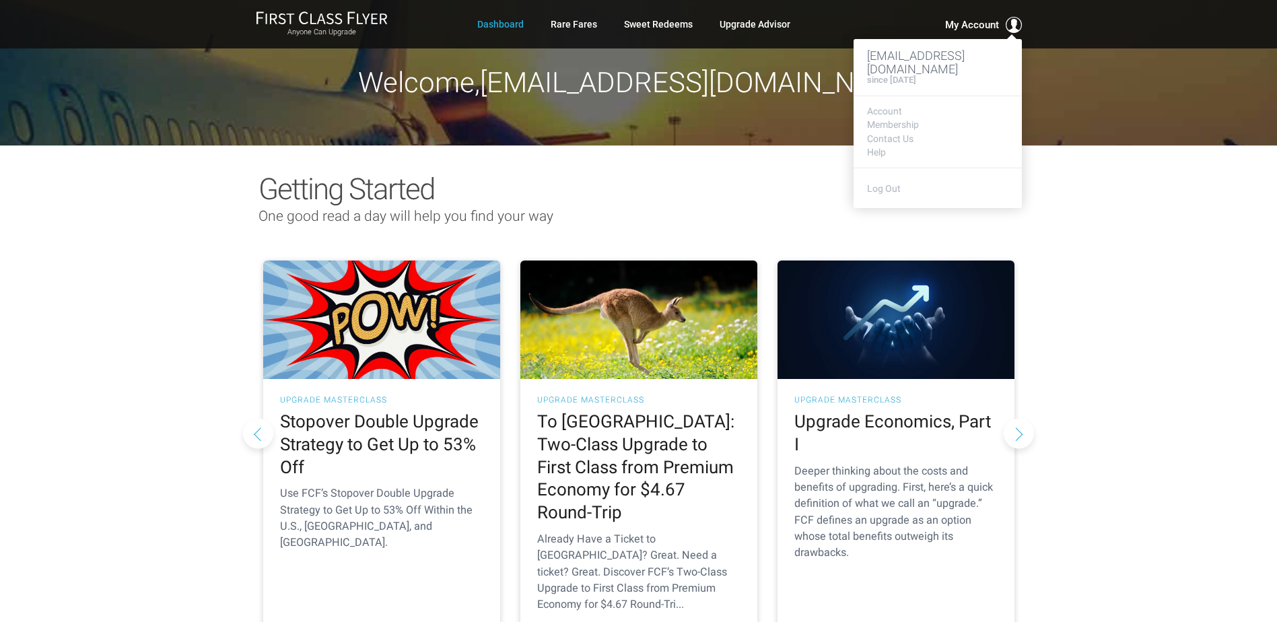
click at [975, 25] on span "My Account" at bounding box center [972, 25] width 54 height 16
click at [1008, 22] on span at bounding box center [1014, 25] width 16 height 16
